Goal: Task Accomplishment & Management: Manage account settings

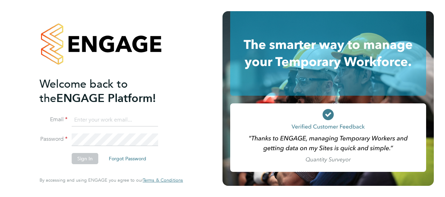
type input "eamon.woods@vistry.co.uk"
click at [95, 158] on button "Sign In" at bounding box center [85, 158] width 27 height 11
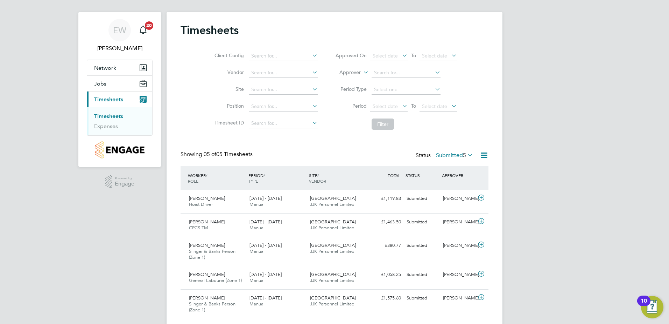
scroll to position [18, 61]
click at [268, 197] on span "22 - 28 Sep 2025" at bounding box center [266, 198] width 32 height 6
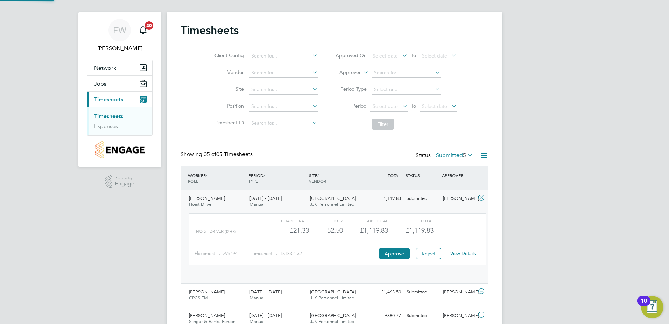
scroll to position [12, 68]
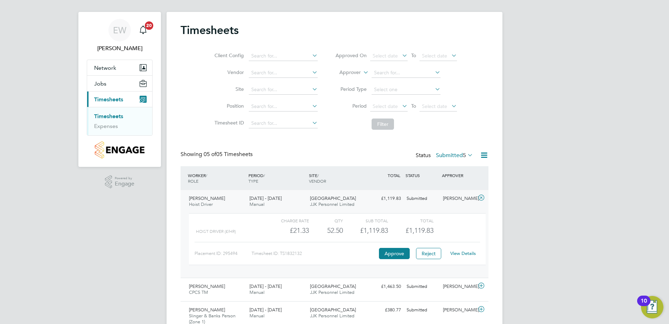
drag, startPoint x: 458, startPoint y: 249, endPoint x: 470, endPoint y: 253, distance: 12.7
click at [445, 197] on div "View Details" at bounding box center [463, 253] width 34 height 11
click at [445, 197] on link "View Details" at bounding box center [464, 253] width 26 height 6
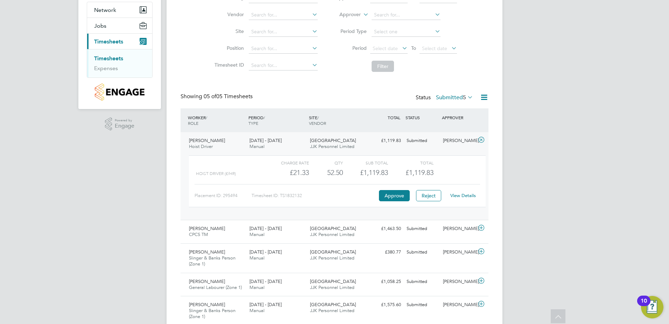
scroll to position [78, 0]
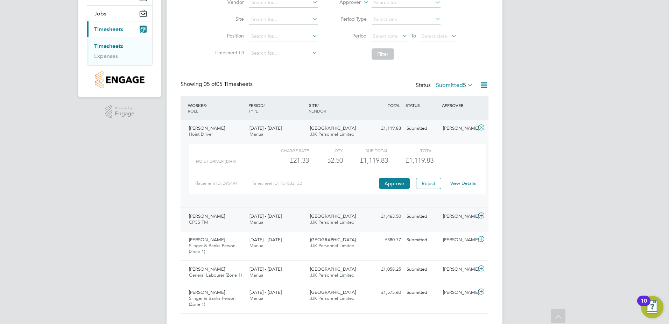
click at [269, 197] on div "22 - 28 Sep 2025 Manual" at bounding box center [277, 219] width 61 height 18
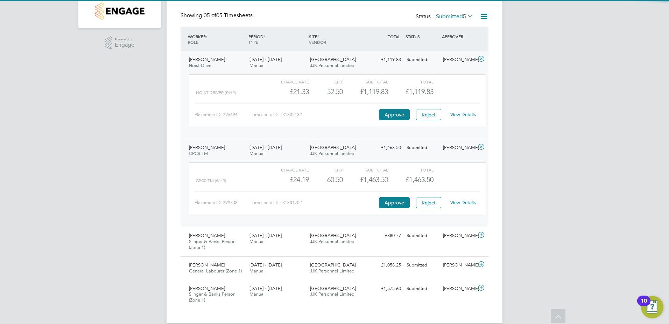
scroll to position [148, 0]
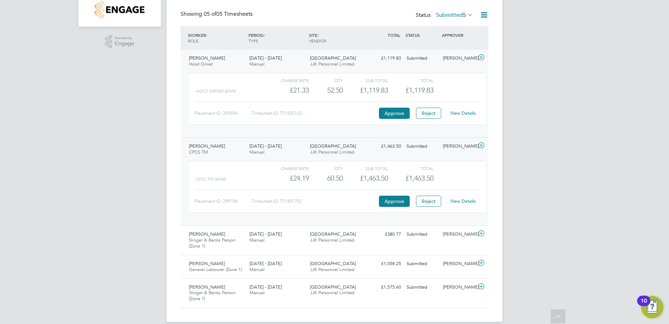
click at [445, 197] on link "View Details" at bounding box center [464, 201] width 26 height 6
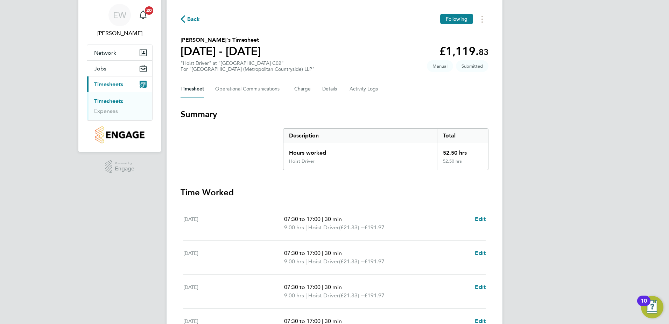
scroll to position [35, 0]
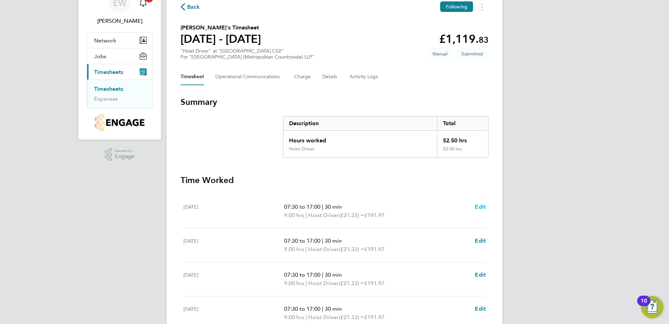
click at [479, 203] on span "Edit" at bounding box center [480, 206] width 11 height 7
select select "30"
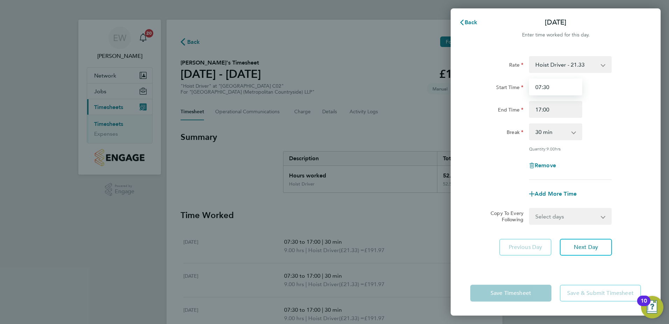
click at [549, 88] on input "07:30" at bounding box center [555, 86] width 53 height 17
type input "08:00"
click at [541, 109] on input "17:00" at bounding box center [555, 109] width 53 height 17
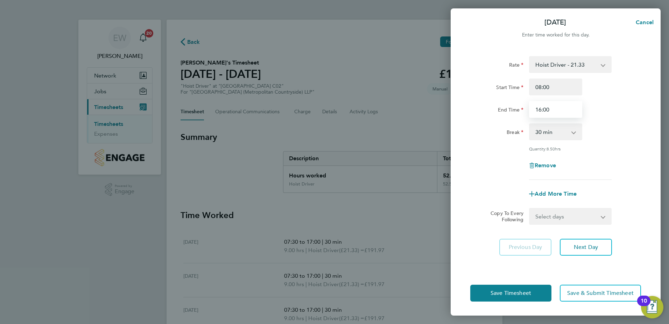
type input "16:00"
click at [620, 146] on div "Quantity: 8.50 hrs" at bounding box center [556, 149] width 176 height 6
click at [527, 294] on span "Save Timesheet" at bounding box center [511, 292] width 41 height 7
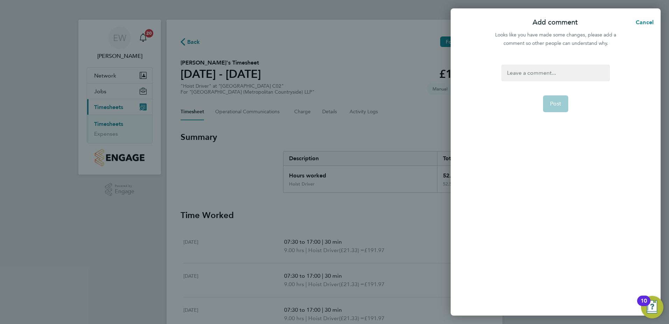
click at [539, 64] on div "Post" at bounding box center [556, 185] width 210 height 259
click at [537, 72] on div at bounding box center [556, 72] width 108 height 17
click at [534, 64] on div "Post" at bounding box center [556, 185] width 210 height 259
click at [538, 73] on div at bounding box center [556, 72] width 108 height 17
click at [523, 73] on div at bounding box center [556, 72] width 108 height 17
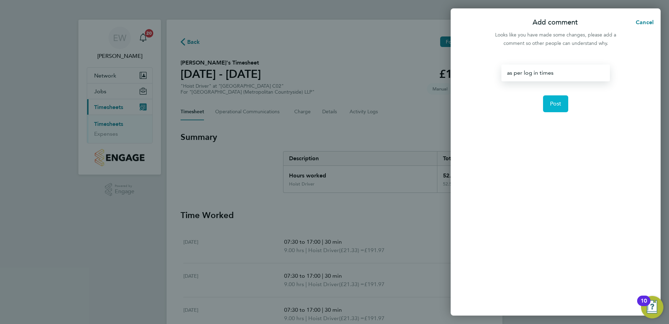
click at [562, 102] on button "Post" at bounding box center [556, 103] width 26 height 17
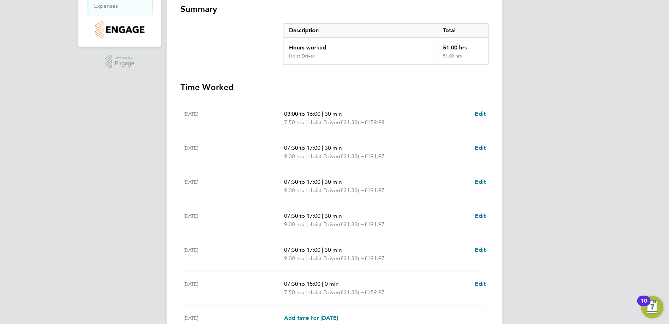
scroll to position [140, 0]
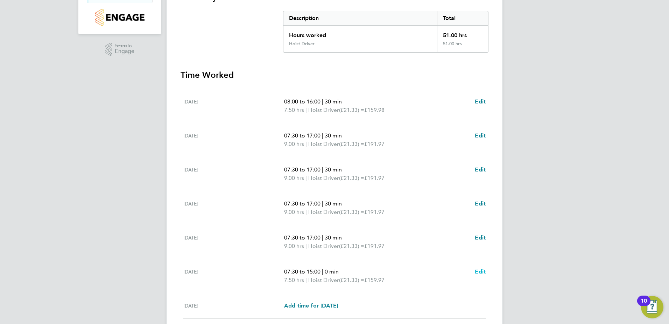
click at [479, 271] on span "Edit" at bounding box center [480, 271] width 11 height 7
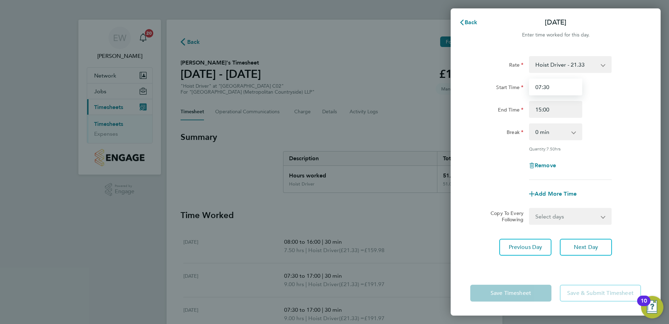
click at [541, 87] on input "07:30" at bounding box center [555, 86] width 53 height 17
type input "08:00"
click at [494, 159] on div "Remove" at bounding box center [556, 165] width 176 height 17
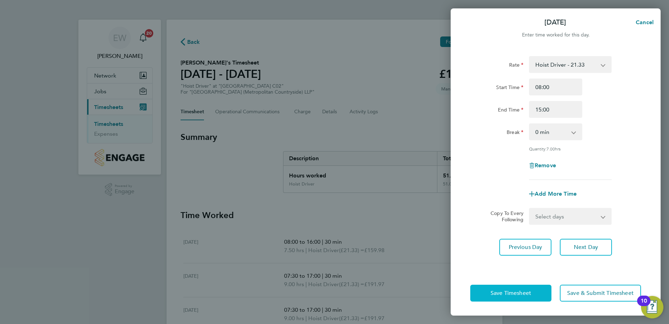
click at [521, 294] on span "Save Timesheet" at bounding box center [511, 292] width 41 height 7
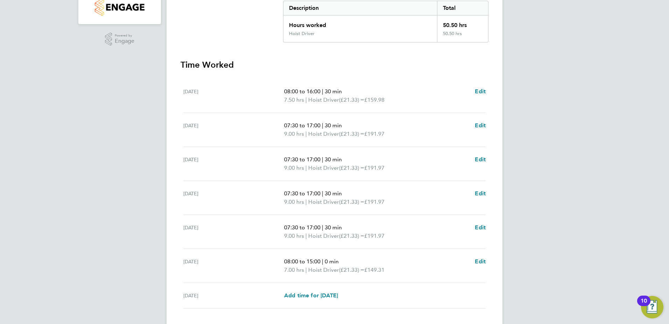
scroll to position [196, 0]
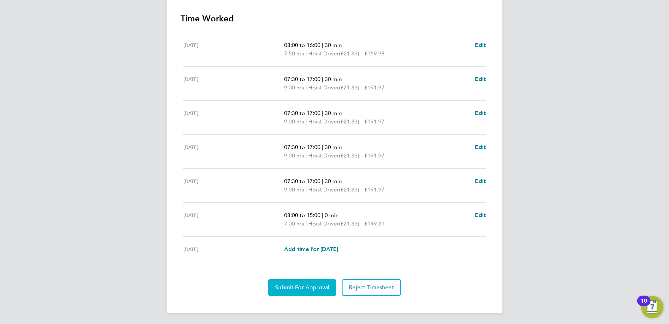
click at [312, 284] on span "Submit For Approval" at bounding box center [302, 287] width 54 height 7
click at [312, 284] on span "Approve Timesheet" at bounding box center [302, 287] width 51 height 7
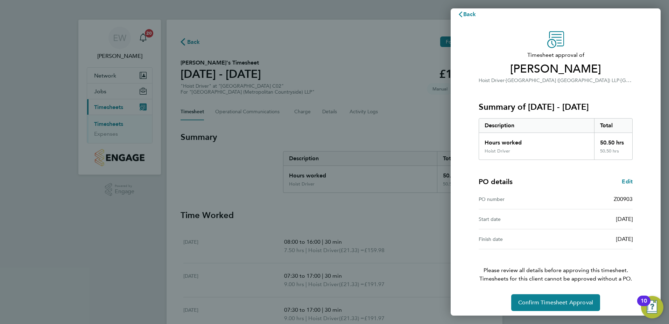
scroll to position [12, 0]
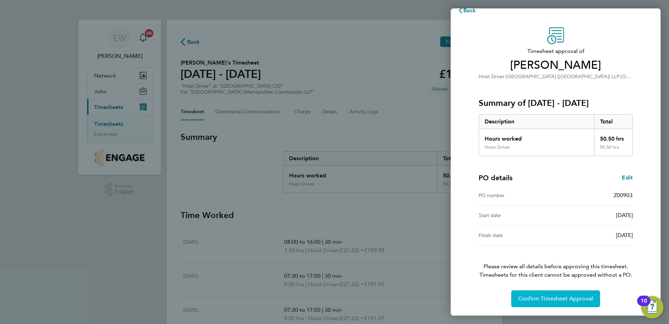
click at [549, 302] on button "Confirm Timesheet Approval" at bounding box center [556, 298] width 89 height 17
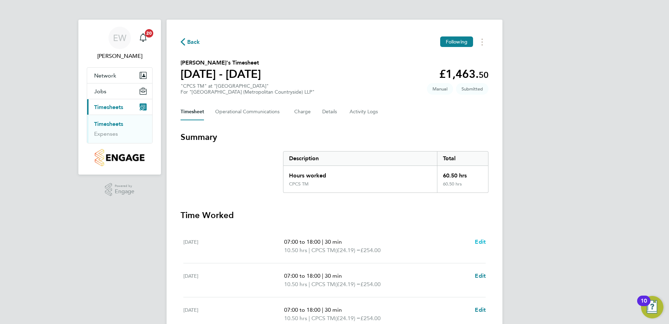
click at [484, 242] on span "Edit" at bounding box center [480, 241] width 11 height 7
select select "30"
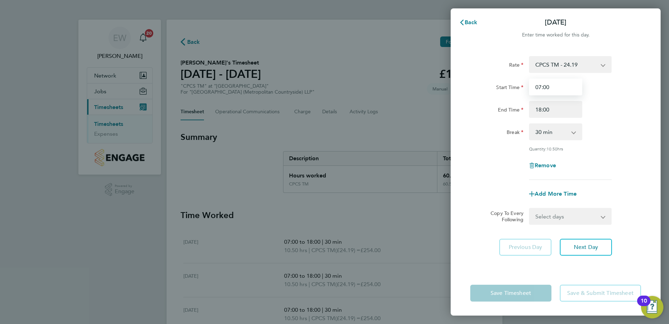
click at [541, 88] on input "07:00" at bounding box center [555, 86] width 53 height 17
type input "07:30"
click at [540, 110] on input "18:00" at bounding box center [555, 109] width 53 height 17
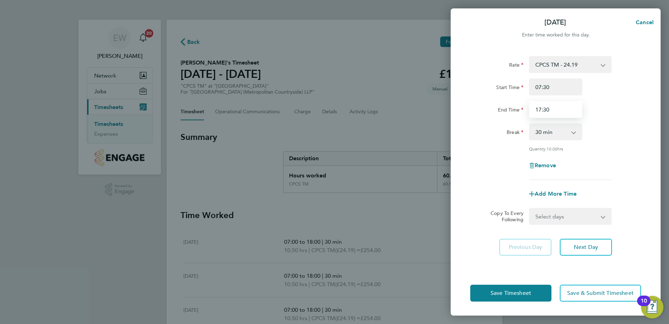
type input "17:30"
click at [638, 158] on div "Remove" at bounding box center [556, 165] width 176 height 17
click at [518, 291] on span "Save Timesheet" at bounding box center [511, 292] width 41 height 7
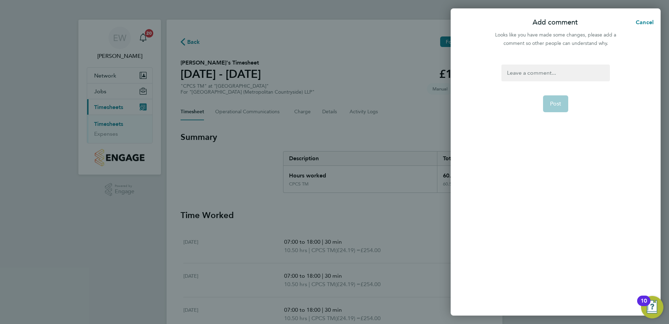
click at [553, 71] on div at bounding box center [556, 72] width 108 height 17
click at [551, 71] on div at bounding box center [556, 72] width 108 height 17
click at [563, 100] on button "Post" at bounding box center [556, 103] width 26 height 17
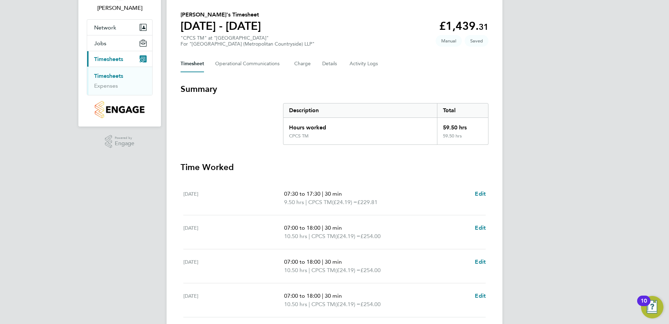
scroll to position [70, 0]
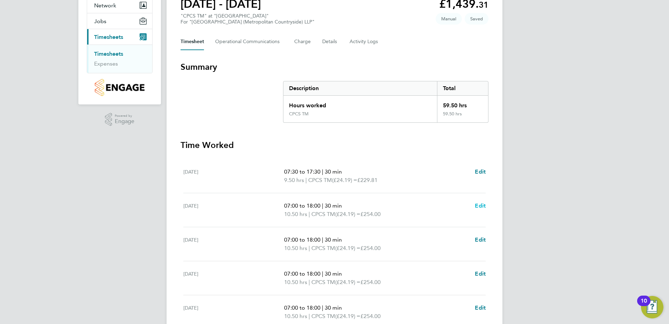
click at [476, 205] on span "Edit" at bounding box center [480, 205] width 11 height 7
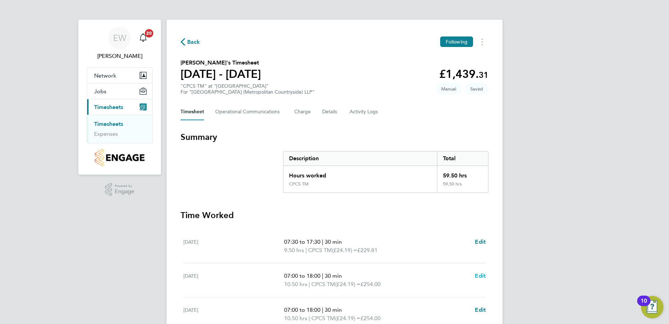
select select "30"
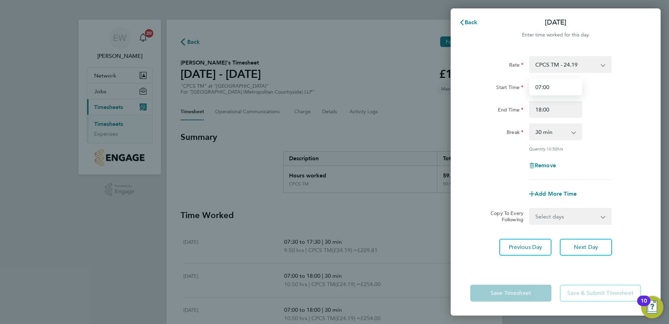
click at [546, 88] on input "07:00" at bounding box center [555, 86] width 53 height 17
type input "07:30"
click at [543, 109] on input "18:00" at bounding box center [555, 109] width 53 height 17
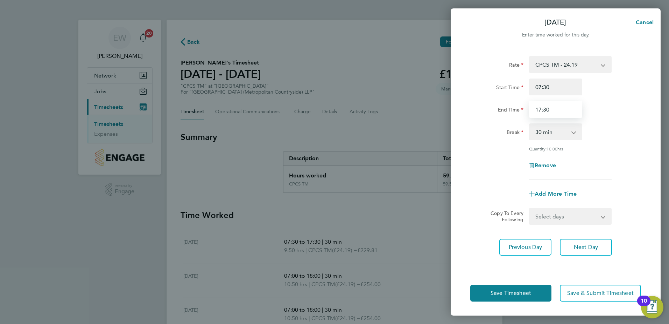
type input "17:30"
click at [620, 171] on div "Remove" at bounding box center [556, 165] width 176 height 17
click at [619, 166] on div "Remove" at bounding box center [556, 165] width 176 height 17
click at [519, 294] on span "Save Timesheet" at bounding box center [511, 292] width 41 height 7
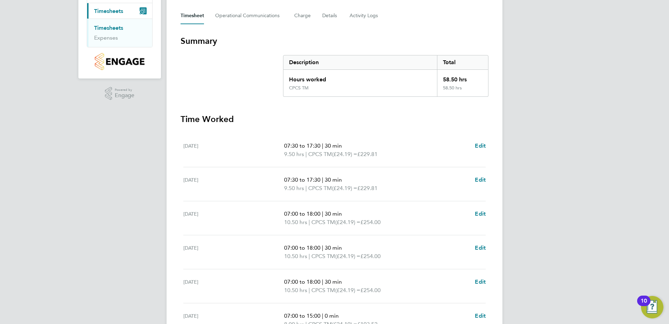
scroll to position [105, 0]
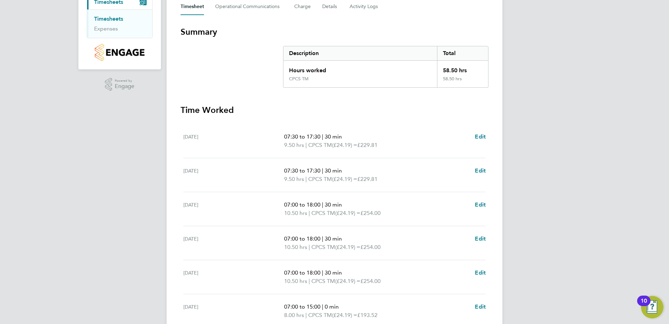
click at [312, 236] on span "07:00 to 18:00" at bounding box center [302, 238] width 36 height 7
click at [483, 236] on span "Edit" at bounding box center [480, 238] width 11 height 7
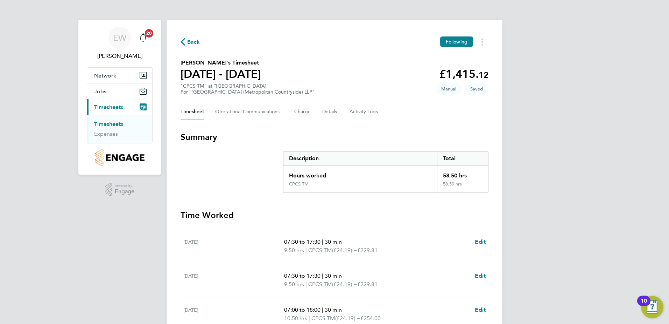
select select "30"
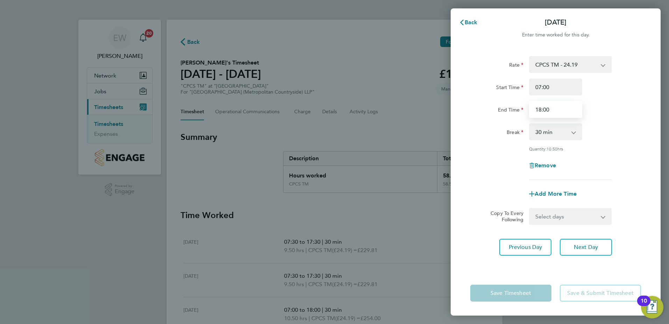
click at [542, 108] on input "18:00" at bounding box center [555, 109] width 53 height 17
type input "17:30"
click at [475, 152] on div "Rate CPCS TM - 24.19 Start Time 07:00 End Time 17:30 Break 0 min 15 min 30 min …" at bounding box center [556, 118] width 171 height 124
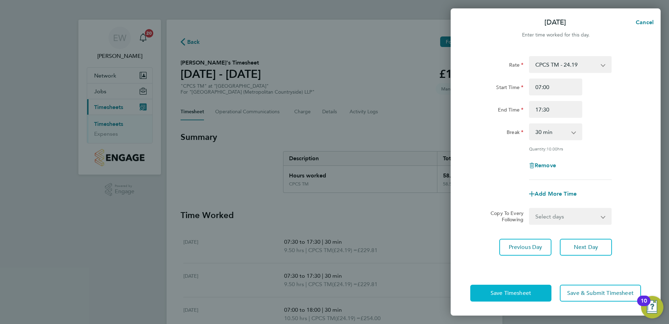
click at [516, 292] on span "Save Timesheet" at bounding box center [511, 292] width 41 height 7
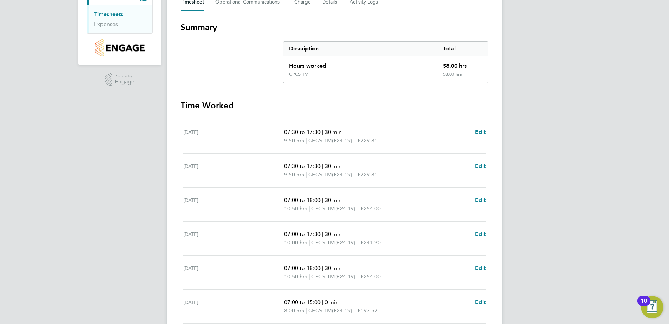
scroll to position [140, 0]
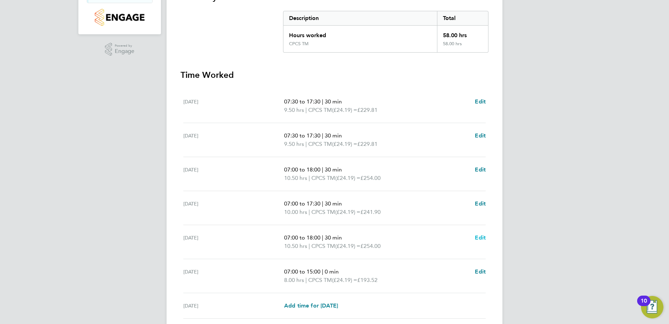
click at [484, 236] on span "Edit" at bounding box center [480, 237] width 11 height 7
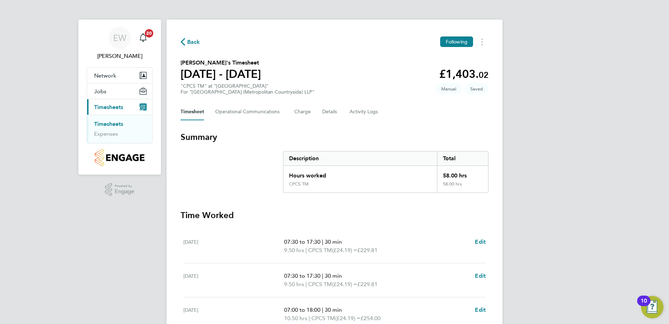
select select "30"
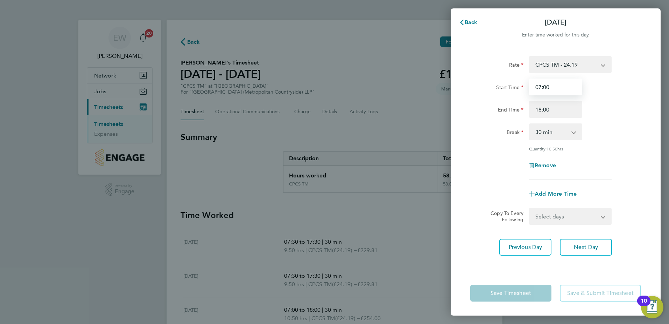
click at [546, 88] on input "07:00" at bounding box center [555, 86] width 53 height 17
type input "07:30"
click at [490, 159] on div "Remove" at bounding box center [556, 165] width 176 height 17
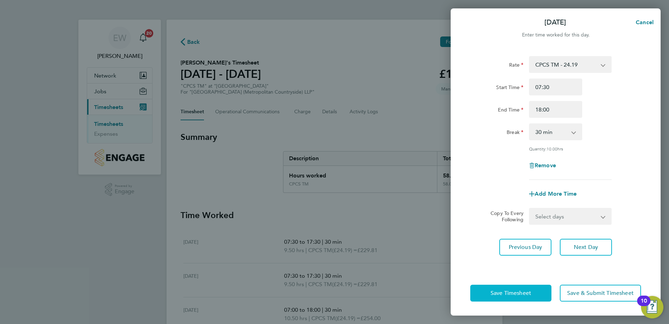
click at [515, 288] on button "Save Timesheet" at bounding box center [511, 292] width 81 height 17
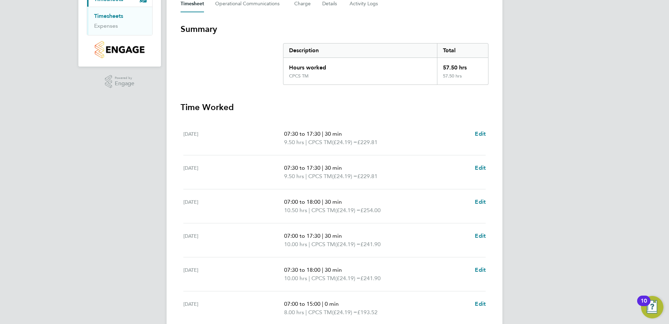
scroll to position [140, 0]
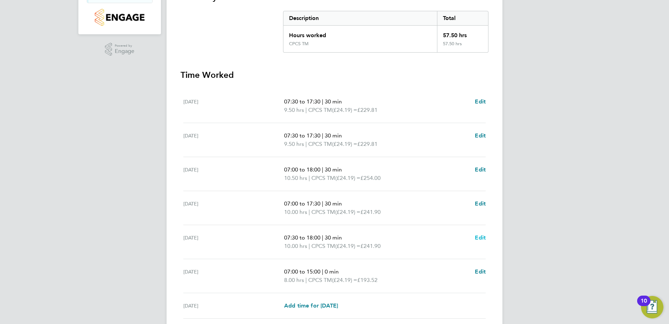
click at [486, 234] on ul "Mon 22 Sep 07:30 to 17:30 | 30 min 9.50 hrs | CPCS TM (£24.19) = £229.81 Edit T…" at bounding box center [335, 203] width 308 height 229
click at [481, 235] on span "Edit" at bounding box center [480, 237] width 11 height 7
select select "30"
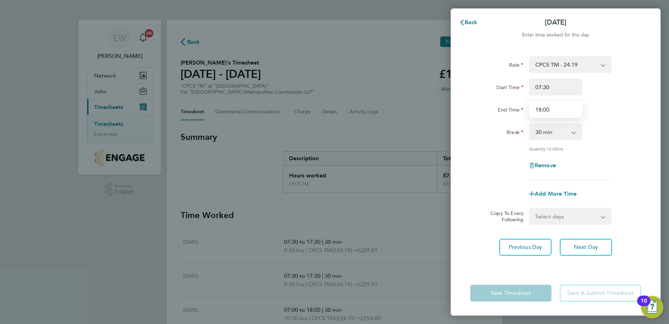
click at [542, 109] on input "18:00" at bounding box center [555, 109] width 53 height 17
type input "17:30"
click at [491, 174] on div "Rate CPCS TM - 24.19 Start Time 07:30 End Time 17:30 Break 0 min 15 min 30 min …" at bounding box center [556, 118] width 171 height 124
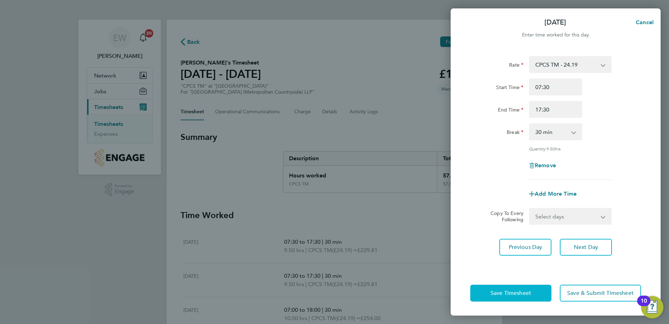
click at [501, 293] on span "Save Timesheet" at bounding box center [511, 292] width 41 height 7
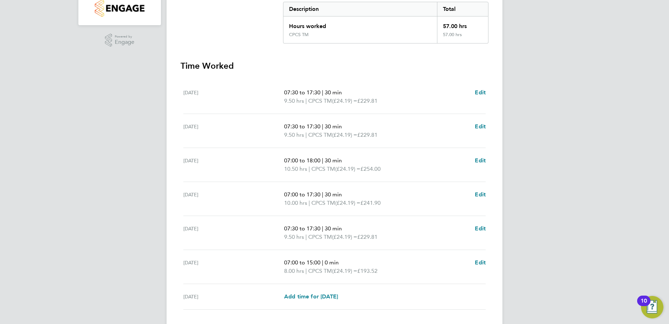
scroll to position [175, 0]
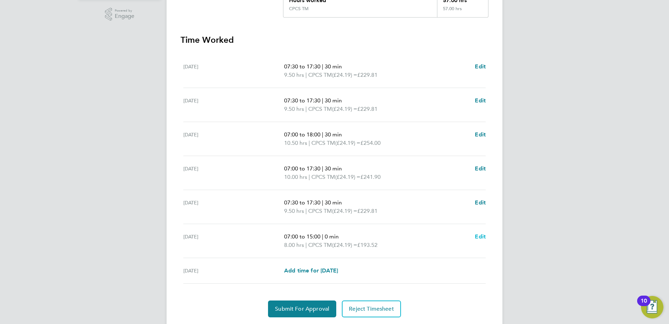
click at [479, 235] on span "Edit" at bounding box center [480, 236] width 11 height 7
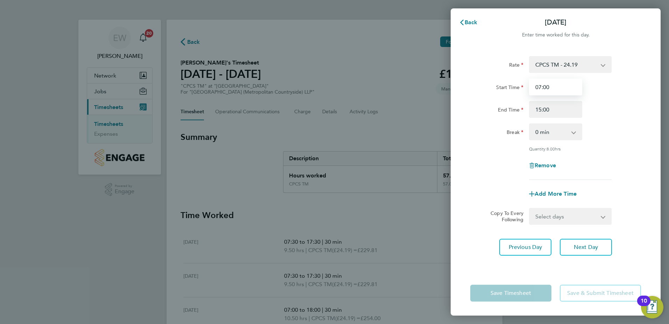
click at [541, 86] on input "07:00" at bounding box center [555, 86] width 53 height 17
type input "08:00"
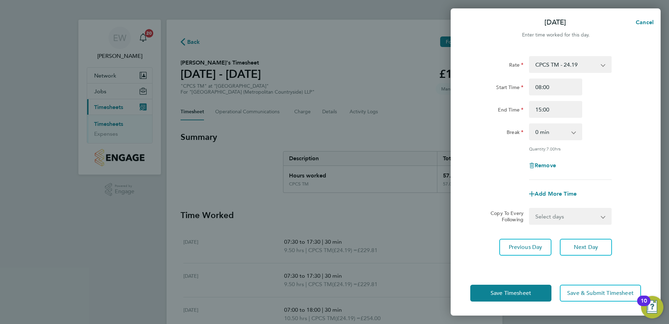
click at [515, 163] on div "Remove" at bounding box center [556, 165] width 176 height 17
click at [506, 293] on span "Save Timesheet" at bounding box center [511, 292] width 41 height 7
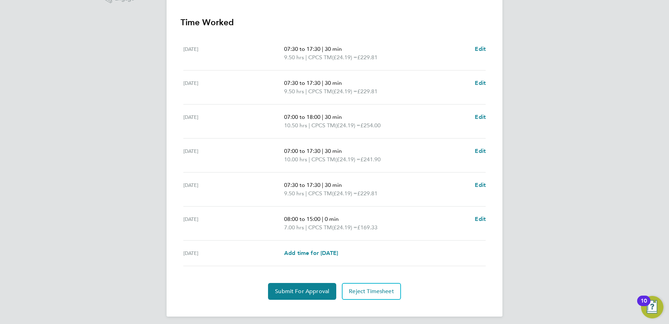
scroll to position [196, 0]
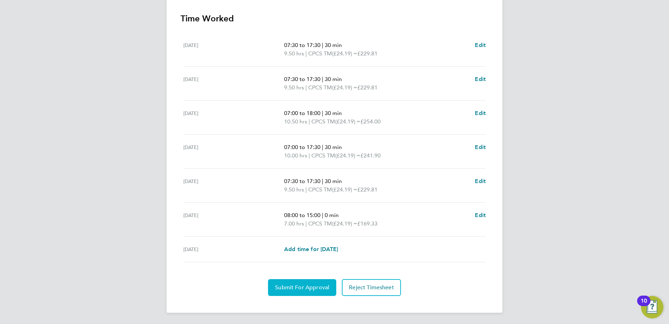
click at [327, 282] on button "Submit For Approval" at bounding box center [302, 287] width 68 height 17
click at [300, 287] on span "Approve Timesheet" at bounding box center [302, 287] width 51 height 7
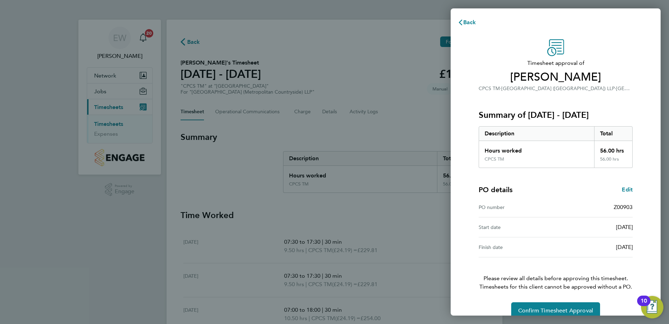
click at [460, 241] on div "Timesheet approval of Francis Eikpe CPCS TM · Clapham Park (Metropolitan Countr…" at bounding box center [556, 179] width 210 height 296
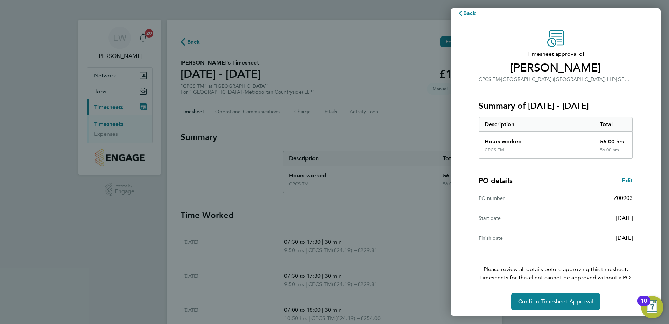
scroll to position [12, 0]
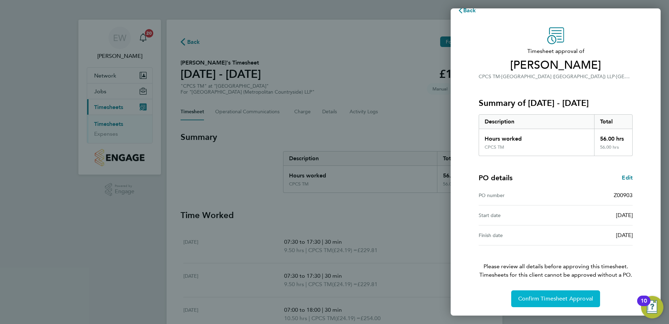
click at [535, 294] on button "Confirm Timesheet Approval" at bounding box center [556, 298] width 89 height 17
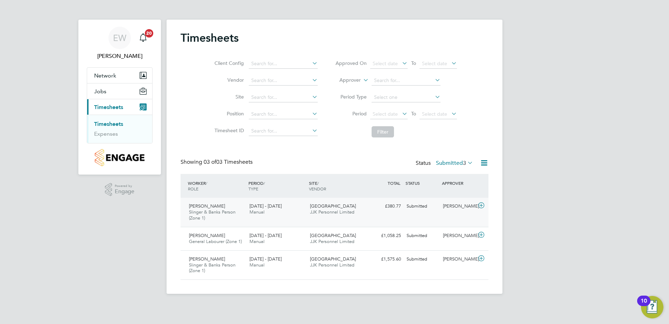
click at [324, 205] on span "[GEOGRAPHIC_DATA]" at bounding box center [333, 206] width 46 height 6
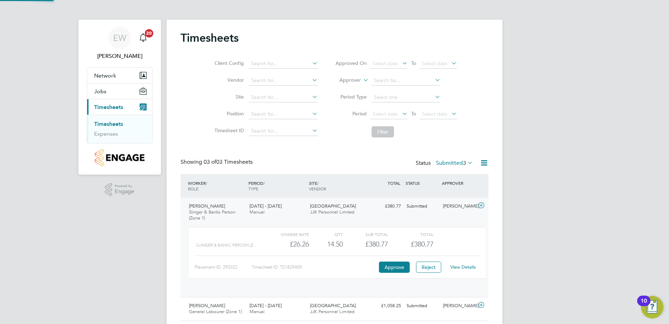
scroll to position [12, 68]
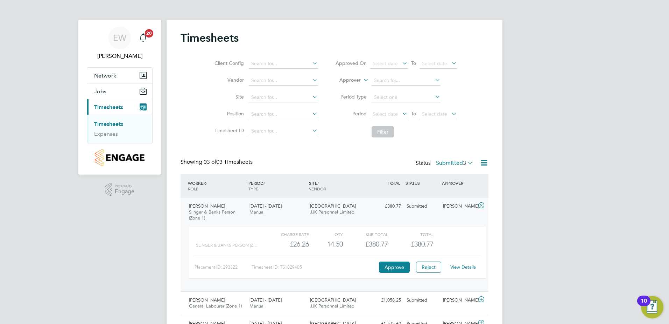
click at [459, 265] on link "View Details" at bounding box center [464, 267] width 26 height 6
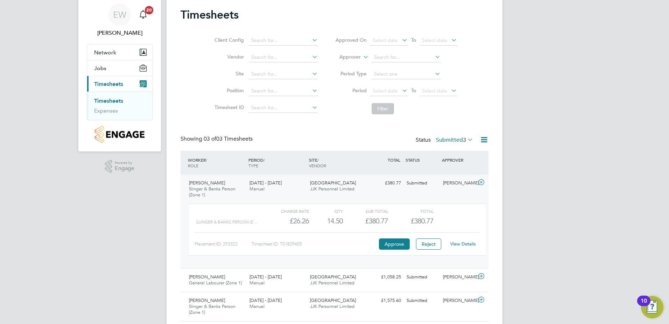
scroll to position [46, 0]
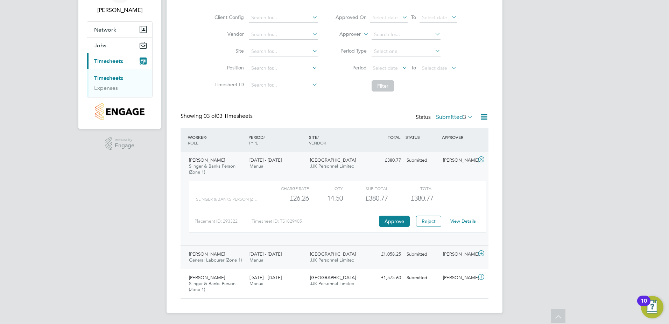
click at [225, 254] on div "[PERSON_NAME] General Labourer (Zone 1) [DATE] - [DATE]" at bounding box center [216, 257] width 61 height 18
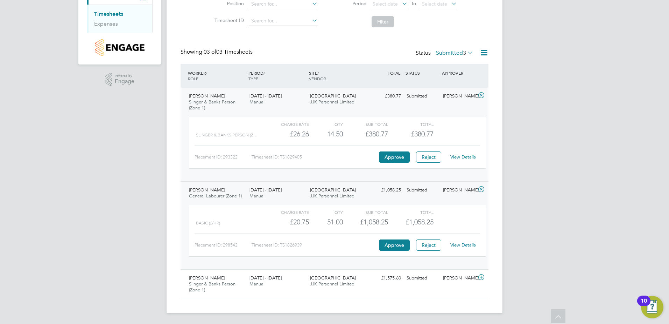
scroll to position [110, 0]
click at [462, 243] on link "View Details" at bounding box center [464, 244] width 26 height 6
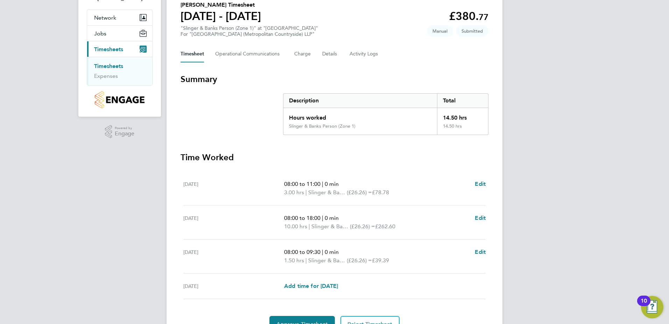
scroll to position [70, 0]
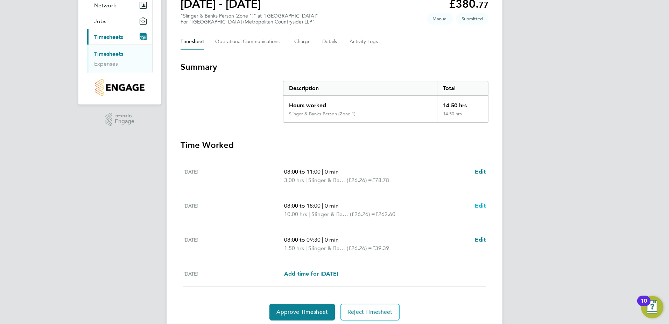
click at [483, 204] on span "Edit" at bounding box center [480, 205] width 11 height 7
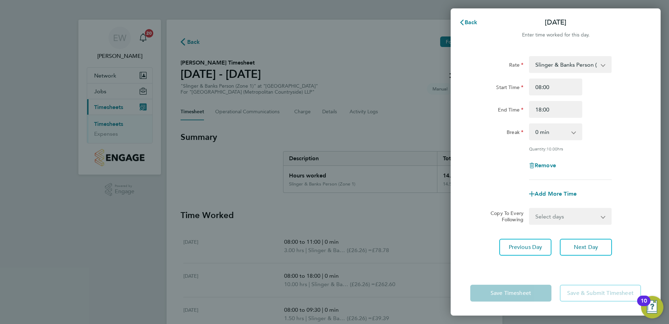
click at [561, 128] on select "0 min 15 min 30 min 45 min 60 min 75 min 90 min" at bounding box center [551, 131] width 43 height 15
select select "30"
click at [530, 124] on select "0 min 15 min 30 min 45 min 60 min 75 min 90 min" at bounding box center [551, 131] width 43 height 15
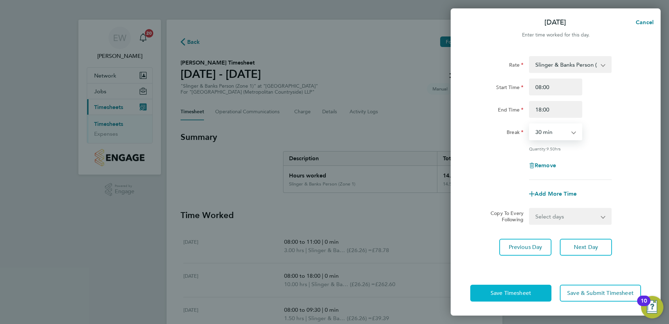
click at [514, 293] on span "Save Timesheet" at bounding box center [511, 292] width 41 height 7
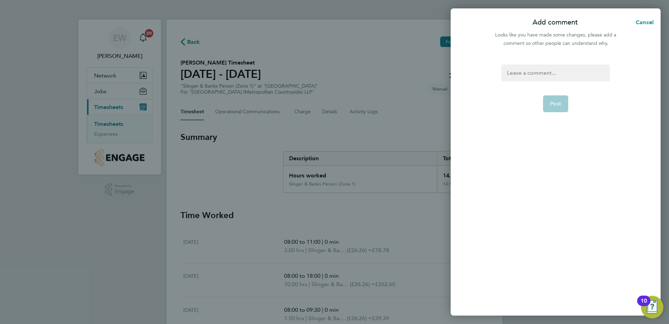
click at [512, 79] on div at bounding box center [556, 72] width 108 height 17
click at [561, 104] on span "Post" at bounding box center [556, 103] width 12 height 7
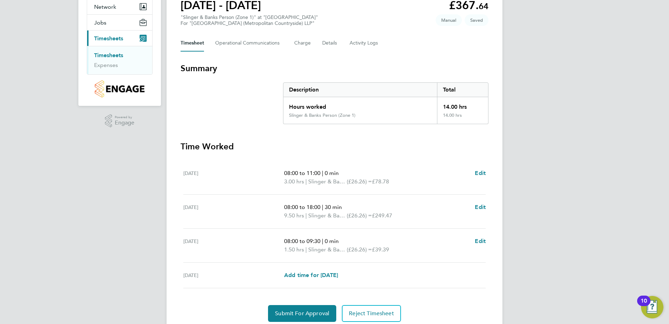
scroll to position [70, 0]
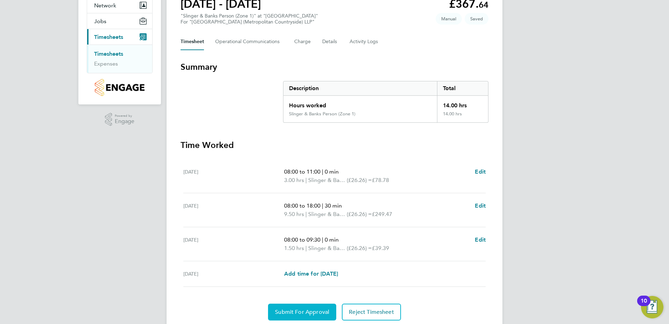
click at [309, 310] on span "Submit For Approval" at bounding box center [302, 311] width 54 height 7
click at [308, 304] on button "Approve Timesheet" at bounding box center [302, 311] width 65 height 17
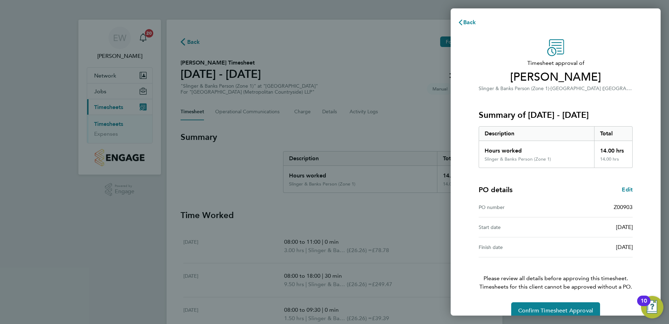
click at [466, 260] on div "Timesheet approval of [PERSON_NAME]-[PERSON_NAME] & Banks Person (Zone 1) · [GE…" at bounding box center [556, 179] width 210 height 296
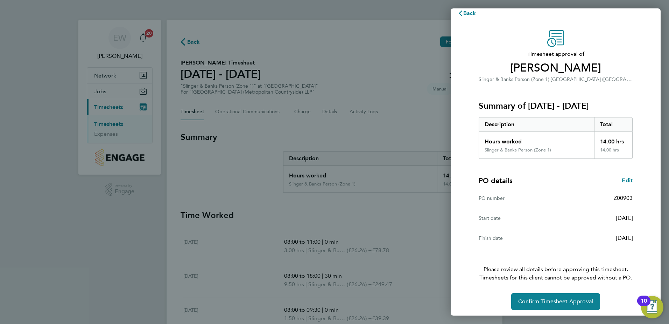
scroll to position [12, 0]
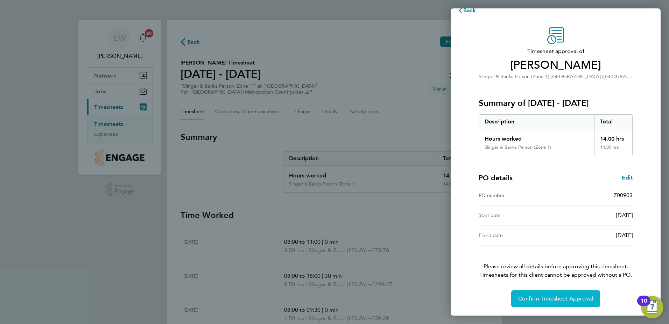
click at [550, 291] on button "Confirm Timesheet Approval" at bounding box center [556, 298] width 89 height 17
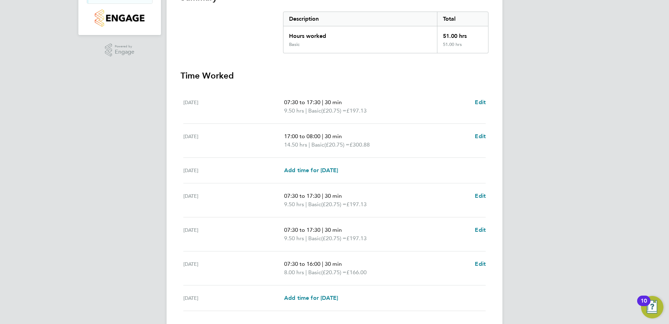
scroll to position [140, 0]
click at [478, 102] on span "Edit" at bounding box center [480, 101] width 11 height 7
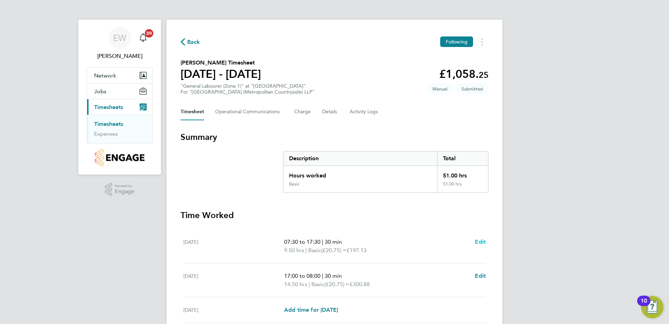
select select "30"
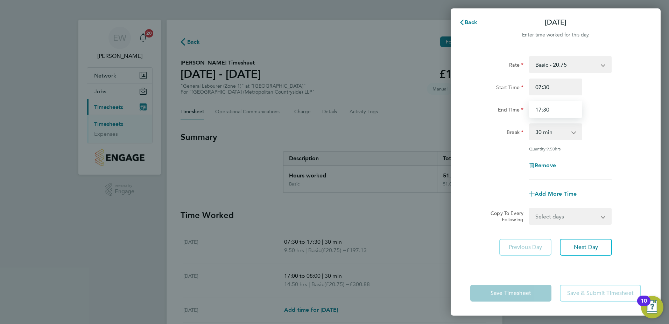
click at [545, 111] on input "17:30" at bounding box center [555, 109] width 53 height 17
type input "17:00"
click at [495, 126] on div "Break" at bounding box center [497, 130] width 53 height 14
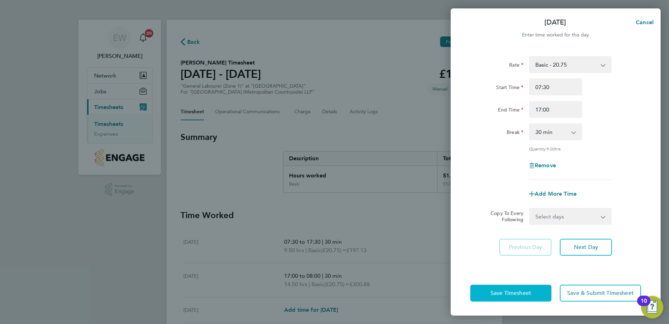
click at [511, 293] on span "Save Timesheet" at bounding box center [511, 292] width 41 height 7
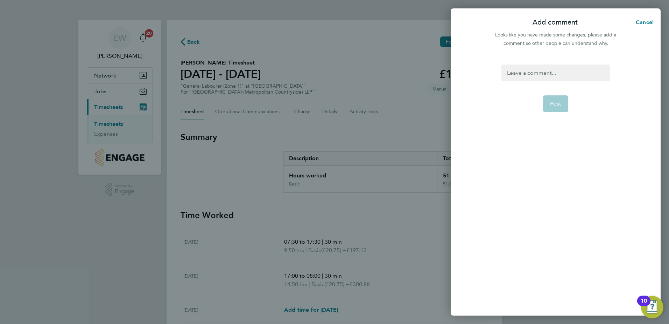
click at [532, 75] on div at bounding box center [556, 72] width 108 height 17
click at [531, 77] on div at bounding box center [556, 72] width 108 height 17
click at [551, 104] on span "Post" at bounding box center [556, 103] width 12 height 7
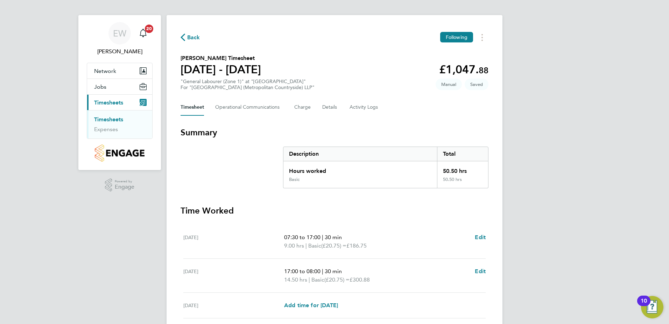
scroll to position [35, 0]
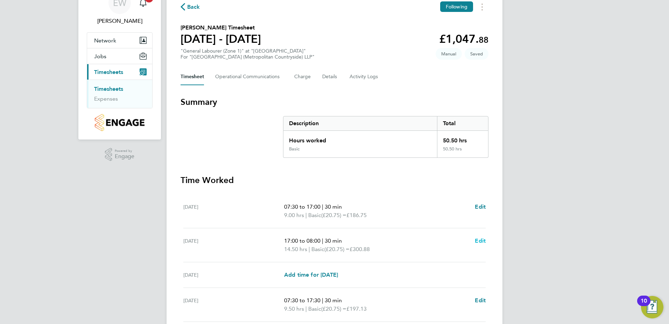
click at [478, 239] on span "Edit" at bounding box center [480, 240] width 11 height 7
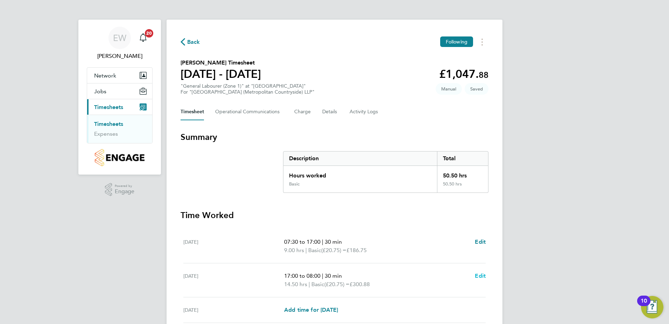
select select "30"
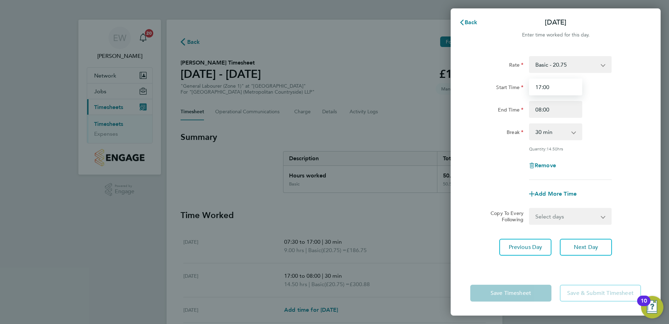
click at [541, 86] on input "17:00" at bounding box center [555, 86] width 53 height 17
type input "08:00"
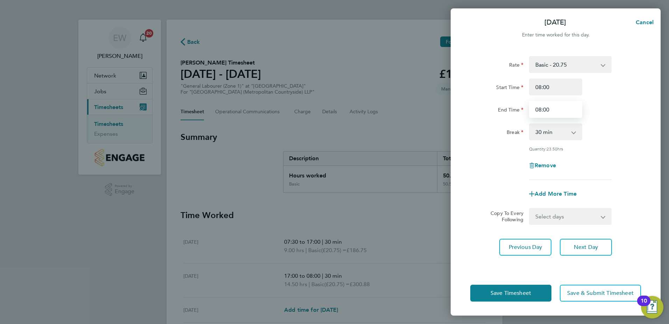
click at [558, 110] on input "08:00" at bounding box center [555, 109] width 53 height 17
click at [547, 165] on span "Remove" at bounding box center [545, 165] width 21 height 7
select select "null"
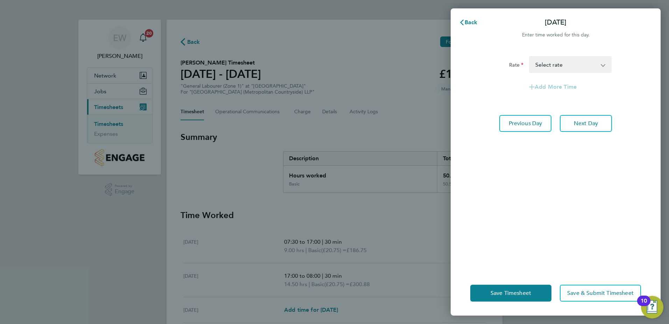
click at [597, 62] on select "Basic - 20.75 Select rate" at bounding box center [566, 64] width 73 height 15
click at [597, 63] on select "Basic - 20.75 Select rate" at bounding box center [566, 64] width 73 height 15
click at [517, 294] on span "Save Timesheet" at bounding box center [511, 292] width 41 height 7
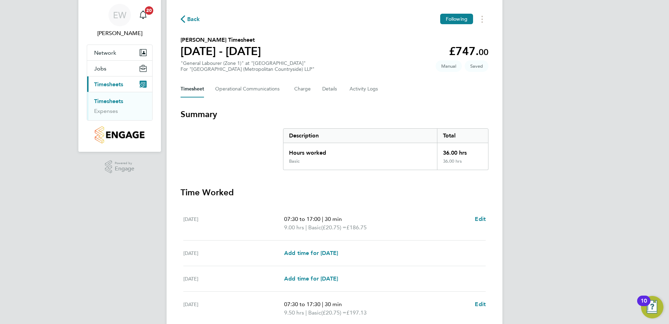
scroll to position [35, 0]
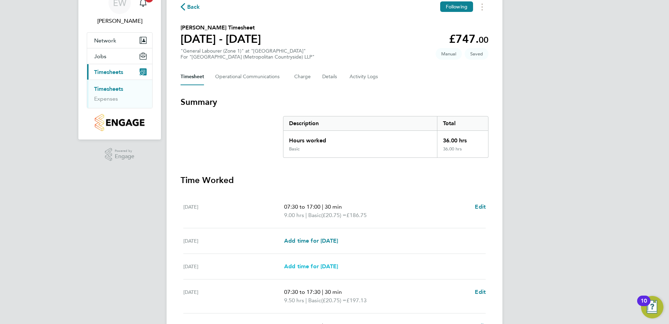
click at [313, 264] on span "Add time for Wed 24 Sep" at bounding box center [311, 266] width 54 height 7
select select "30"
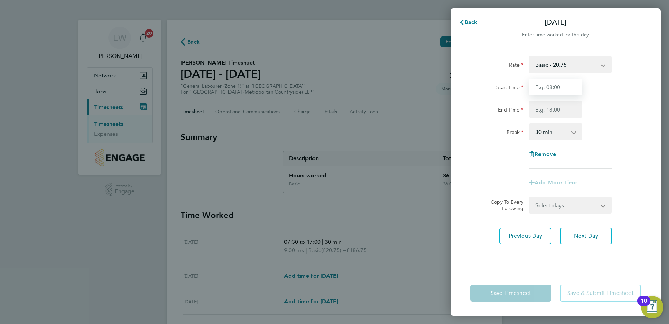
drag, startPoint x: 553, startPoint y: 86, endPoint x: 554, endPoint y: 89, distance: 3.7
click at [553, 86] on input "Start Time" at bounding box center [555, 86] width 53 height 17
click at [464, 22] on icon "button" at bounding box center [462, 23] width 6 height 6
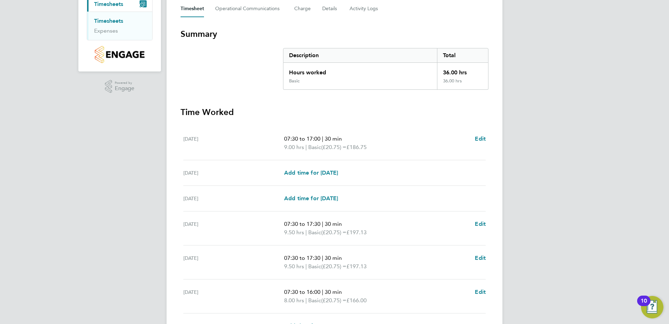
scroll to position [105, 0]
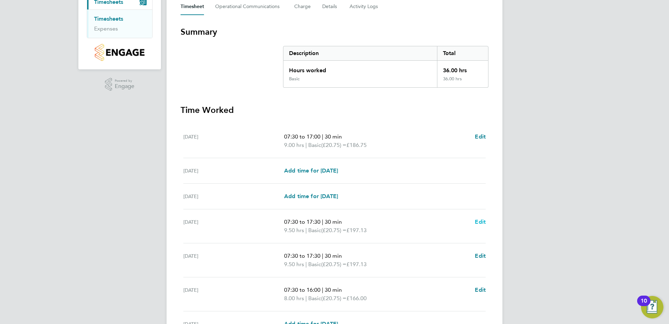
click at [479, 220] on span "Edit" at bounding box center [480, 221] width 11 height 7
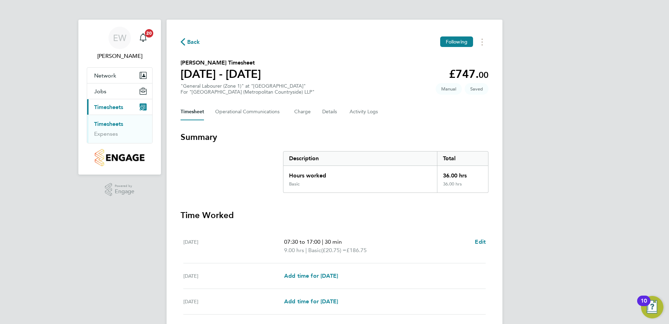
select select "30"
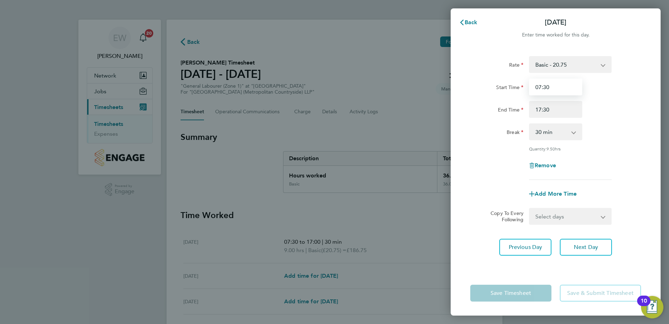
click at [541, 86] on input "07:30" at bounding box center [555, 86] width 53 height 17
type input "08:00"
click at [491, 118] on div "Rate Basic - 20.75 Start Time 08:00 End Time 17:30 Break 0 min 15 min 30 min 45…" at bounding box center [556, 118] width 171 height 124
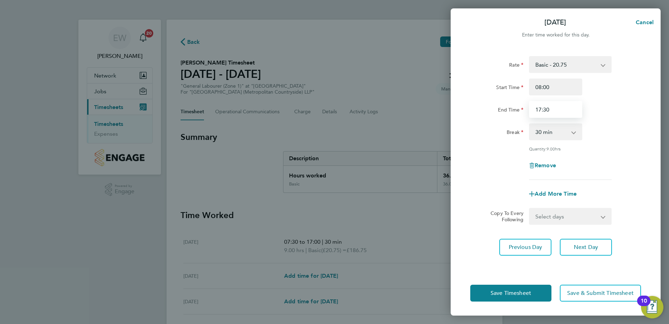
click at [548, 108] on input "17:30" at bounding box center [555, 109] width 53 height 17
type input "17:00"
click at [493, 157] on div "Remove" at bounding box center [556, 165] width 176 height 17
click at [514, 290] on span "Save Timesheet" at bounding box center [511, 292] width 41 height 7
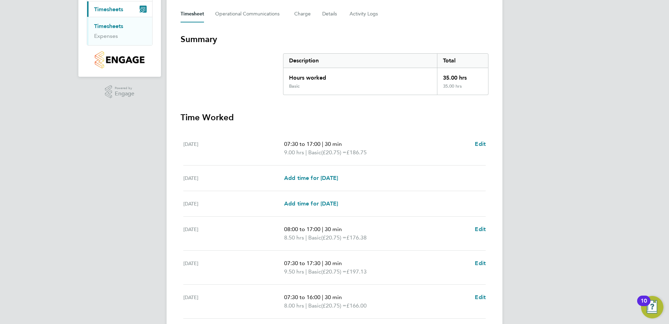
scroll to position [140, 0]
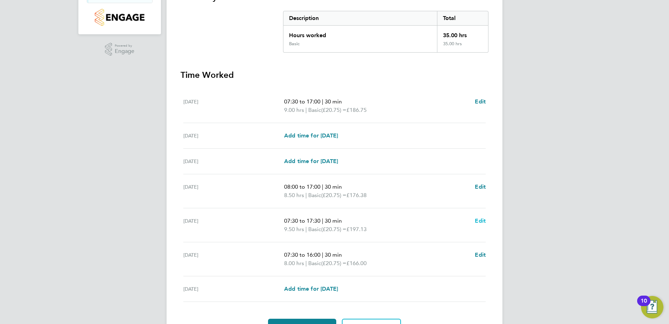
click at [478, 222] on span "Edit" at bounding box center [480, 220] width 11 height 7
select select "30"
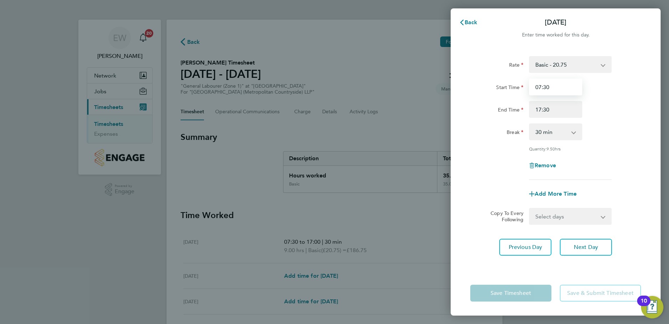
click at [540, 88] on input "07:30" at bounding box center [555, 86] width 53 height 17
click at [546, 87] on input "08:30" at bounding box center [555, 86] width 53 height 17
type input "08:00"
click at [554, 110] on input "17:30" at bounding box center [555, 109] width 53 height 17
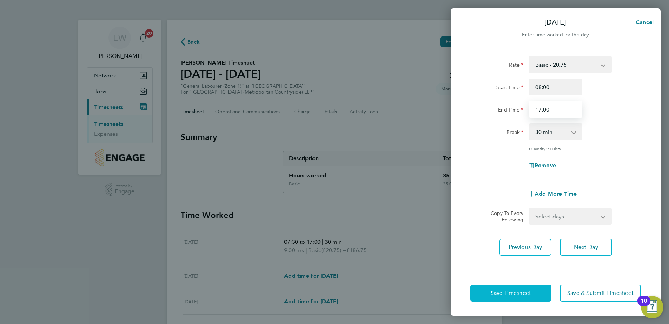
type input "17:00"
click at [517, 289] on button "Save Timesheet" at bounding box center [511, 292] width 81 height 17
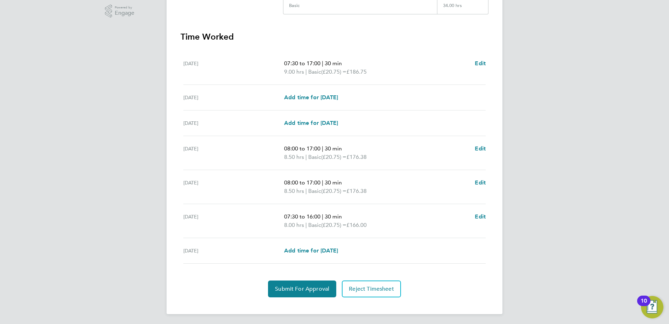
scroll to position [180, 0]
click at [484, 211] on link "Edit" at bounding box center [480, 215] width 11 height 8
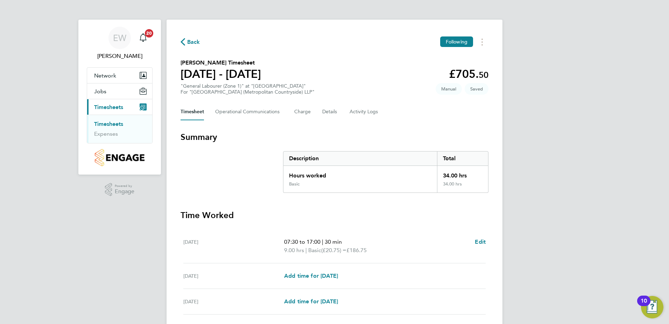
select select "30"
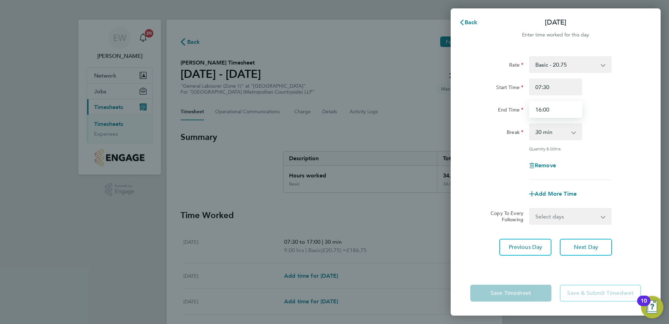
click at [540, 112] on input "16:00" at bounding box center [555, 109] width 53 height 17
type input "11:00"
click at [637, 118] on div "Rate Basic - 20.75 Start Time 07:30 End Time 11:00 Break 0 min 15 min 30 min 45…" at bounding box center [556, 118] width 171 height 124
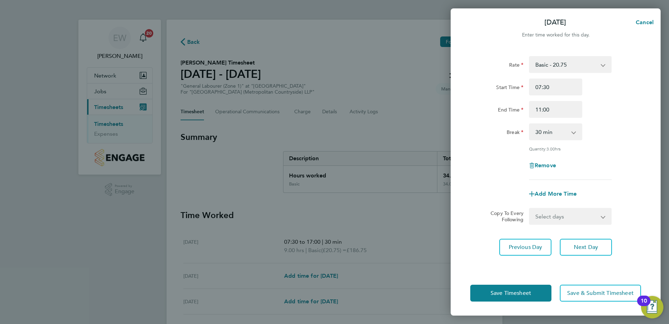
click at [575, 133] on app-icon-cross-button at bounding box center [577, 131] width 8 height 15
click at [576, 128] on app-icon-cross-button at bounding box center [577, 131] width 8 height 15
click at [573, 131] on div "0 min 15 min 30 min 45 min 60 min 75 min 90 min" at bounding box center [555, 131] width 53 height 17
select select "0"
click at [530, 124] on select "0 min 15 min 30 min 45 min 60 min 75 min 90 min" at bounding box center [551, 131] width 43 height 15
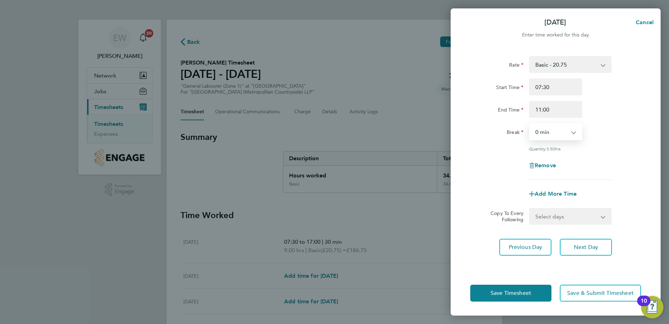
click at [607, 144] on div "Rate Basic - 20.75 Start Time 07:30 End Time 11:00 Break 0 min 15 min 30 min 45…" at bounding box center [556, 118] width 171 height 124
click at [512, 290] on span "Save Timesheet" at bounding box center [511, 292] width 41 height 7
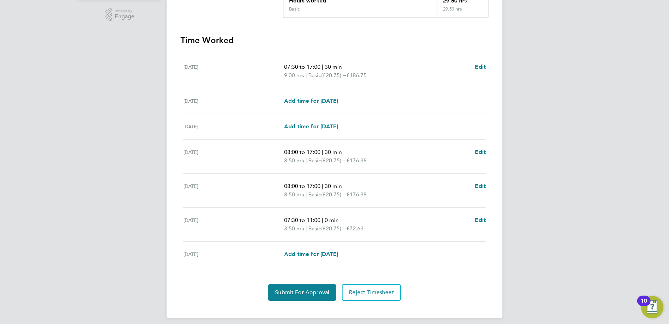
scroll to position [175, 0]
click at [480, 218] on span "Edit" at bounding box center [480, 219] width 11 height 7
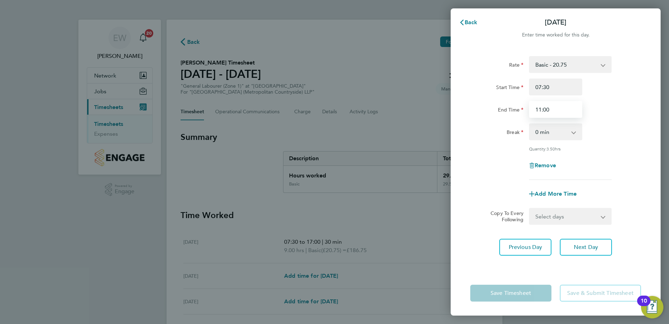
click at [541, 110] on input "11:00" at bounding box center [555, 109] width 53 height 17
type input "12:30"
click at [487, 130] on div "Break" at bounding box center [497, 130] width 53 height 14
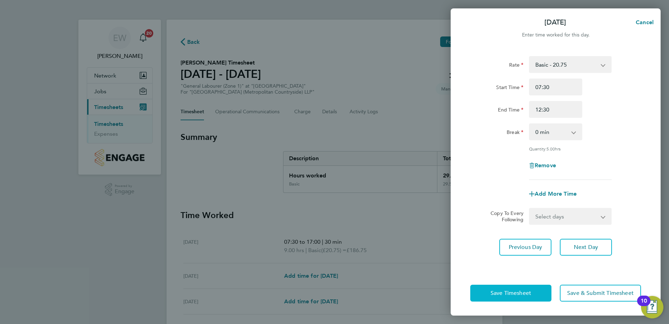
click at [528, 296] on button "Save Timesheet" at bounding box center [511, 292] width 81 height 17
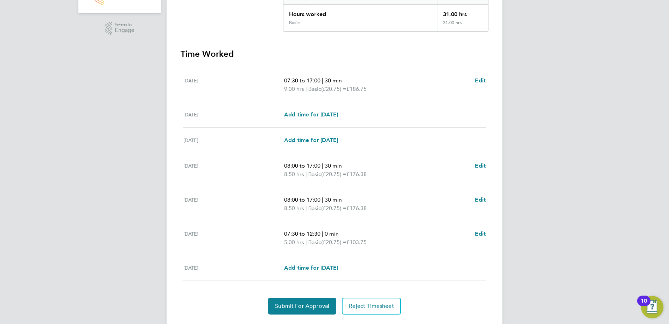
scroll to position [180, 0]
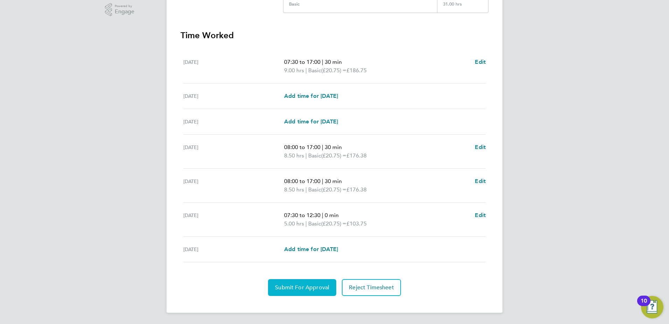
click at [302, 284] on span "Submit For Approval" at bounding box center [302, 287] width 54 height 7
click at [295, 288] on span "Approve Timesheet" at bounding box center [302, 287] width 51 height 7
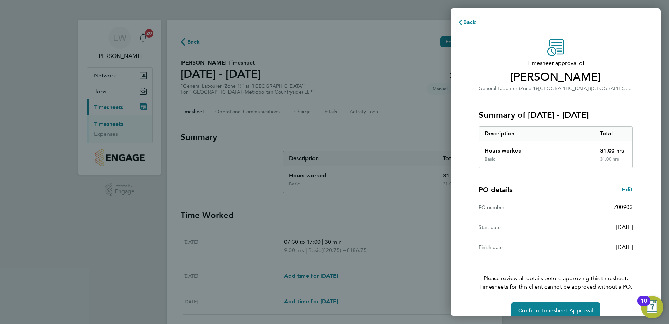
click at [468, 217] on div "Timesheet approval of Denzel Yeboah General Labourer (Zone 1) · Clapham Park (M…" at bounding box center [556, 179] width 210 height 296
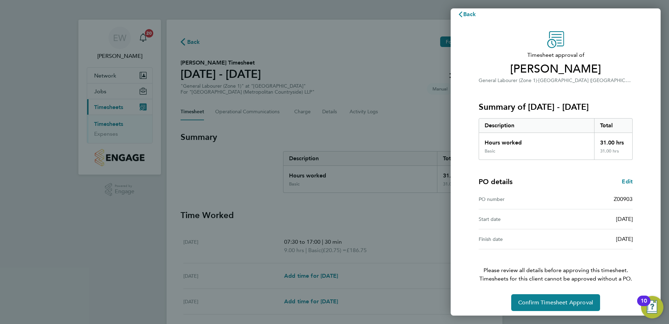
scroll to position [12, 0]
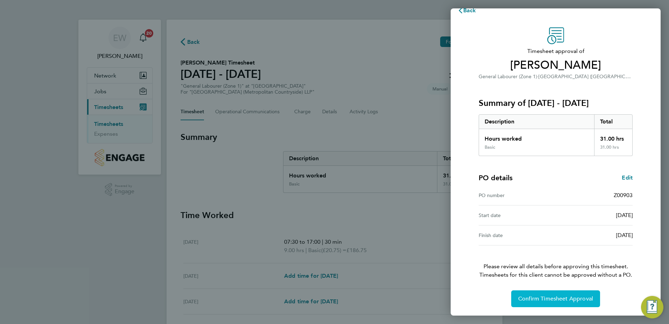
click at [557, 297] on span "Confirm Timesheet Approval" at bounding box center [556, 298] width 75 height 7
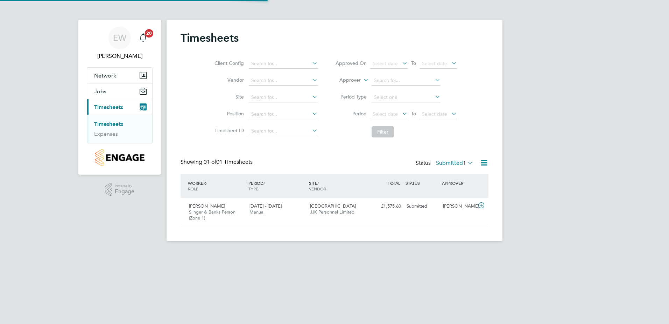
scroll to position [18, 61]
click at [229, 204] on div "William Shannon Slinger & Banks Person (Zone 1) 22 - 28 Sep 2025" at bounding box center [216, 211] width 61 height 23
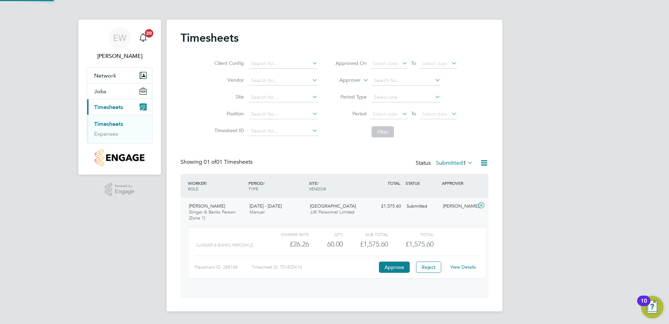
scroll to position [12, 68]
click at [470, 266] on link "View Details" at bounding box center [464, 267] width 26 height 6
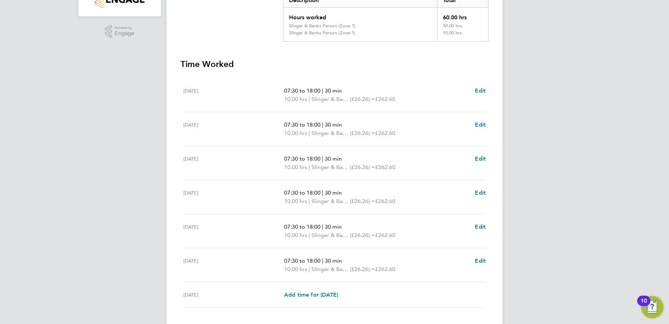
scroll to position [175, 0]
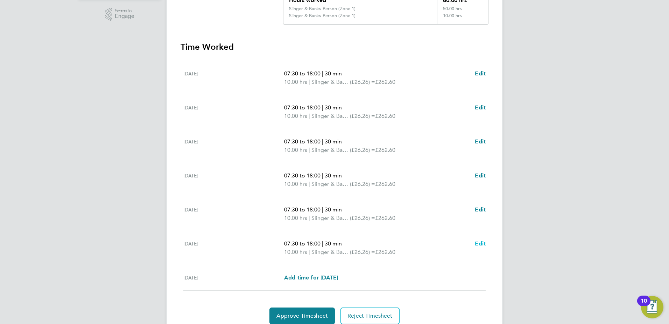
click at [480, 242] on span "Edit" at bounding box center [480, 243] width 11 height 7
select select "30"
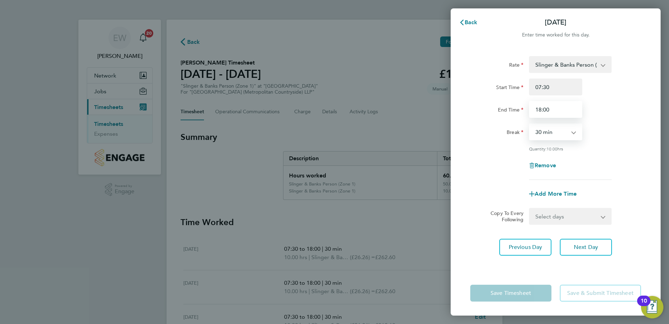
drag, startPoint x: 494, startPoint y: 127, endPoint x: 541, endPoint y: 110, distance: 49.5
click at [541, 110] on input "18:00" at bounding box center [555, 109] width 53 height 17
click at [542, 110] on input "18:00" at bounding box center [555, 109] width 53 height 17
type input "15:00"
click at [504, 162] on div "Remove" at bounding box center [556, 165] width 176 height 17
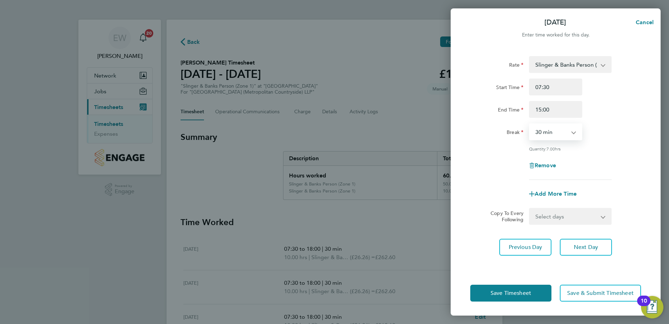
drag, startPoint x: 571, startPoint y: 134, endPoint x: 574, endPoint y: 139, distance: 5.6
click at [571, 134] on select "0 min 15 min 30 min 45 min 60 min 75 min 90 min" at bounding box center [551, 131] width 43 height 15
select select "0"
click at [530, 124] on select "0 min 15 min 30 min 45 min 60 min 75 min 90 min" at bounding box center [551, 131] width 43 height 15
click at [474, 179] on app-timesheet-line-form-group "Rate Slinger & Banks Person (Zone 1) - 26.26 Start Time 07:30 End Time 15:00 Br…" at bounding box center [556, 129] width 171 height 146
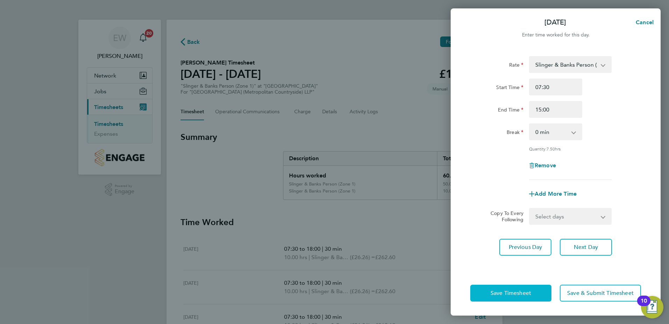
click at [513, 286] on button "Save Timesheet" at bounding box center [511, 292] width 81 height 17
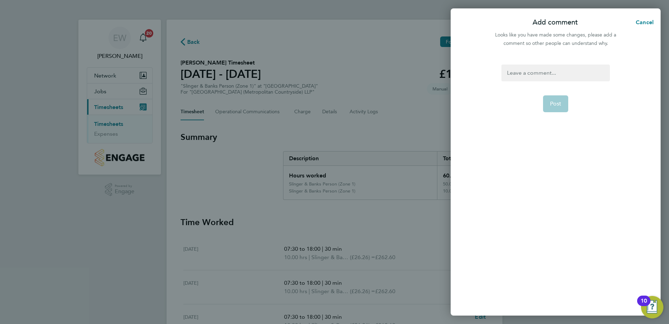
click at [533, 68] on div at bounding box center [556, 72] width 108 height 17
click at [561, 107] on button "Post" at bounding box center [556, 103] width 26 height 17
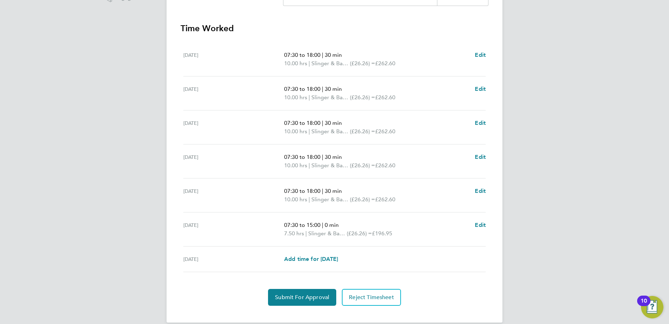
scroll to position [203, 0]
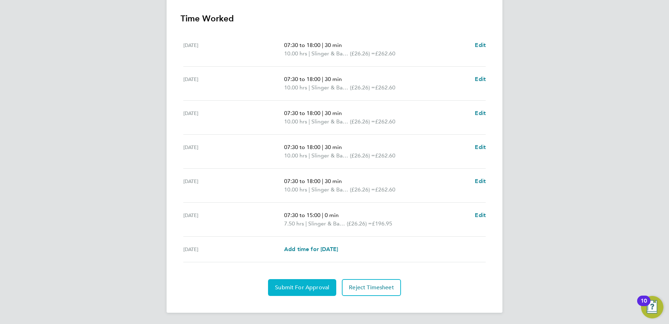
click at [307, 283] on button "Submit For Approval" at bounding box center [302, 287] width 68 height 17
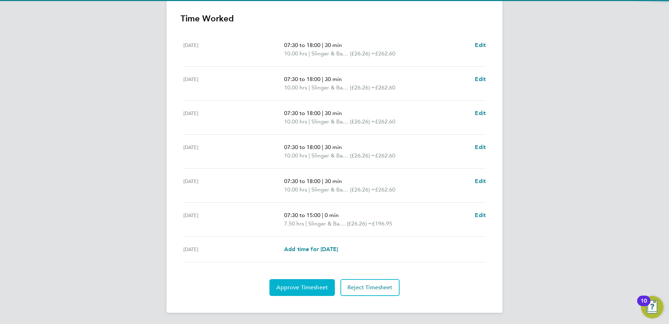
click at [290, 290] on span "Approve Timesheet" at bounding box center [302, 287] width 51 height 7
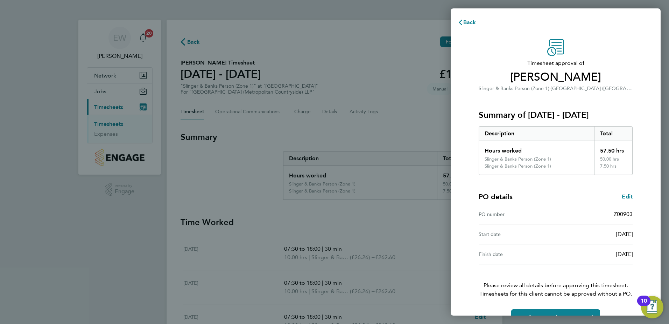
click at [470, 194] on div "Timesheet approval of William Shannon Slinger & Banks Person (Zone 1) · Clapham…" at bounding box center [556, 182] width 210 height 303
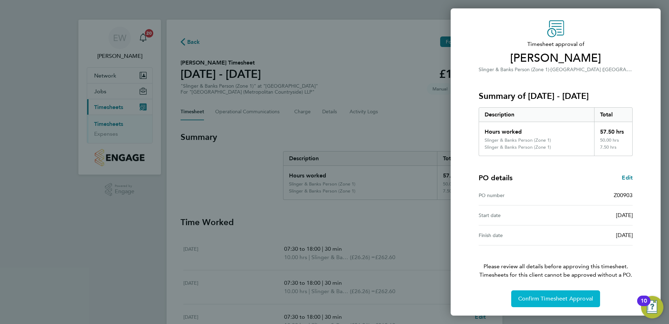
click at [543, 294] on button "Confirm Timesheet Approval" at bounding box center [556, 298] width 89 height 17
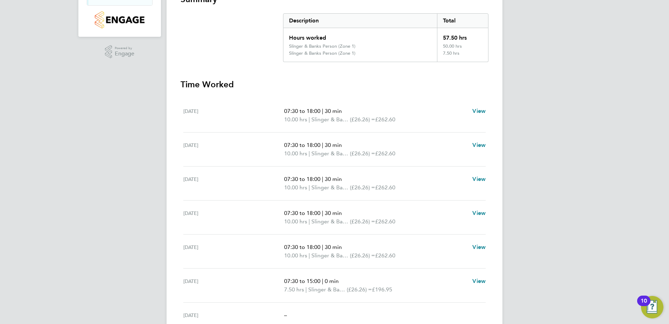
scroll to position [170, 0]
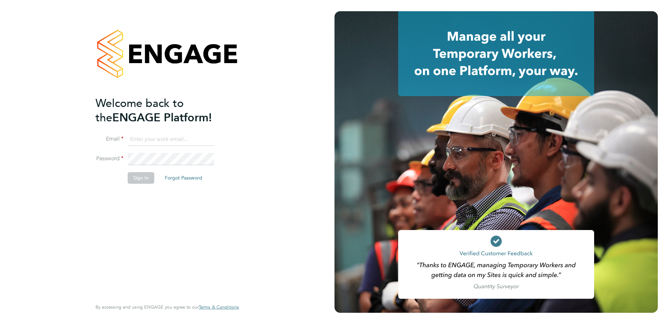
type input "[EMAIL_ADDRESS][PERSON_NAME][DOMAIN_NAME]"
click at [145, 178] on button "Sign In" at bounding box center [141, 177] width 27 height 11
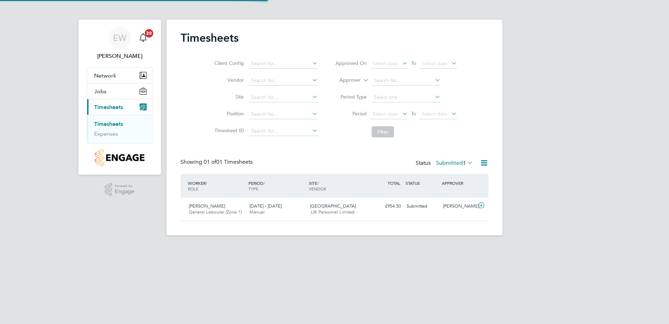
scroll to position [18, 61]
click at [209, 208] on span "[PERSON_NAME]" at bounding box center [207, 206] width 36 height 6
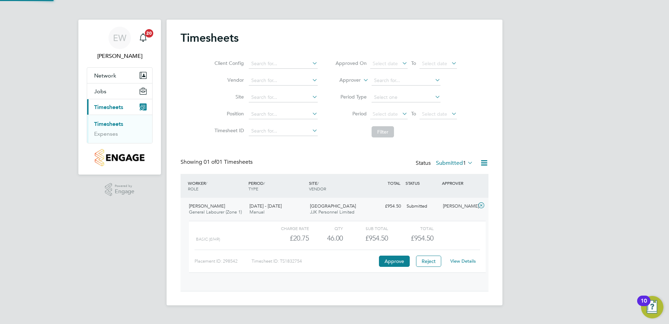
scroll to position [12, 68]
click at [396, 257] on button "Approve" at bounding box center [394, 260] width 31 height 11
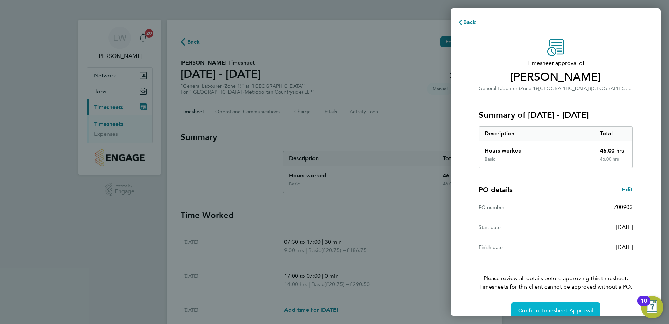
click at [535, 309] on span "Confirm Timesheet Approval" at bounding box center [556, 310] width 75 height 7
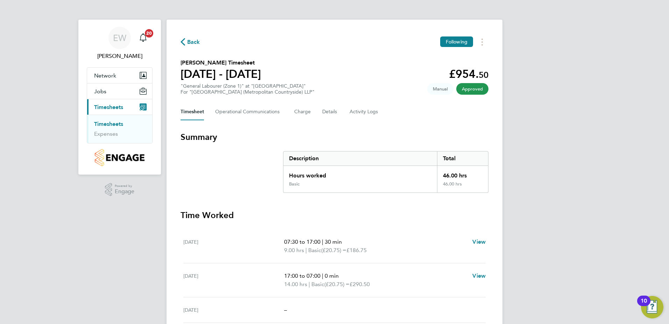
click at [114, 122] on link "Timesheets" at bounding box center [108, 123] width 29 height 7
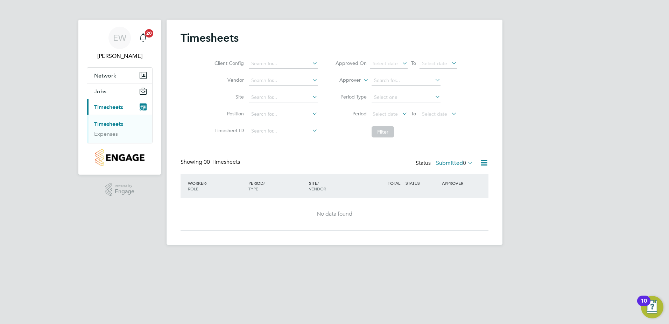
click at [464, 162] on span "0" at bounding box center [464, 162] width 3 height 7
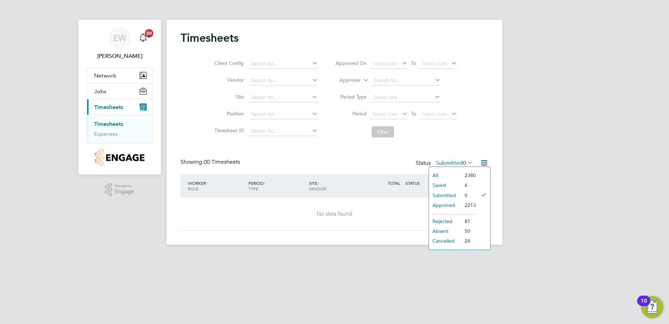
click at [447, 205] on li "Approved" at bounding box center [445, 205] width 32 height 10
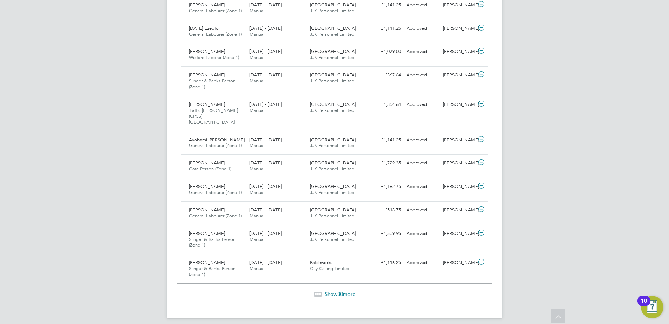
click at [333, 290] on span "Show 30 more" at bounding box center [340, 293] width 31 height 7
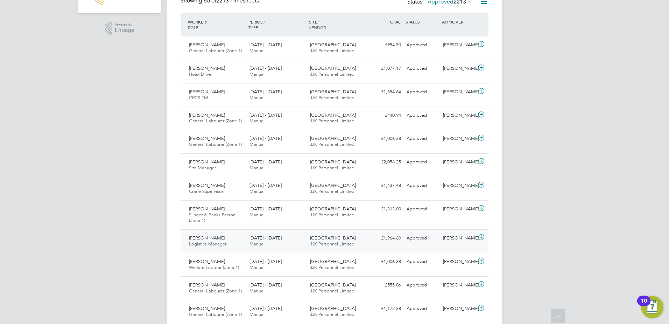
click at [202, 238] on span "David Muir" at bounding box center [207, 238] width 36 height 6
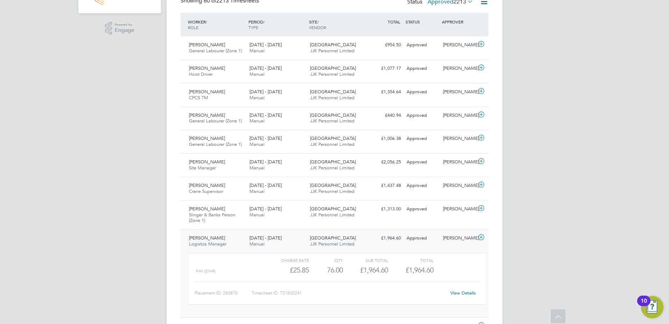
click at [202, 240] on span "David Muir" at bounding box center [207, 238] width 36 height 6
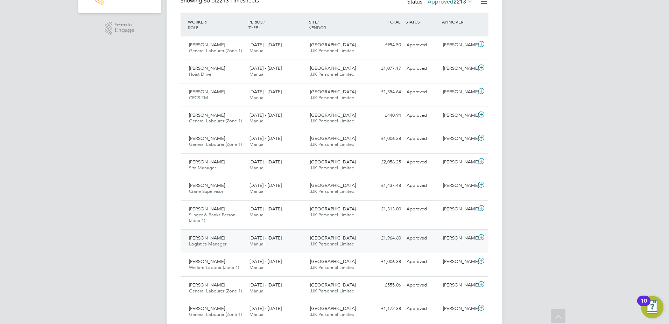
click at [207, 238] on span "David Muir" at bounding box center [207, 238] width 36 height 6
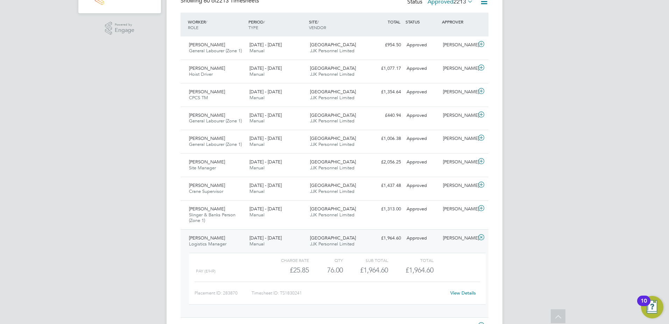
click at [461, 292] on link "View Details" at bounding box center [464, 293] width 26 height 6
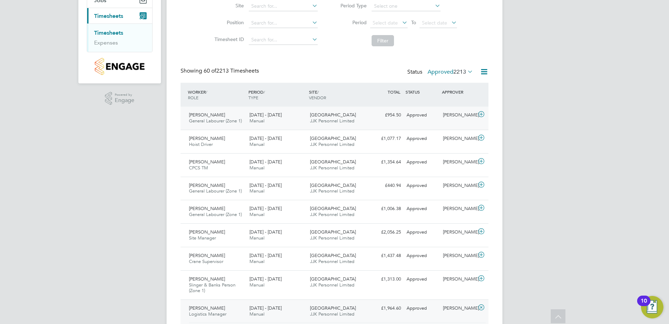
click at [222, 116] on div "Denzel Yeboah General Labourer (Zone 1) 22 - 28 Sep 2025" at bounding box center [216, 118] width 61 height 18
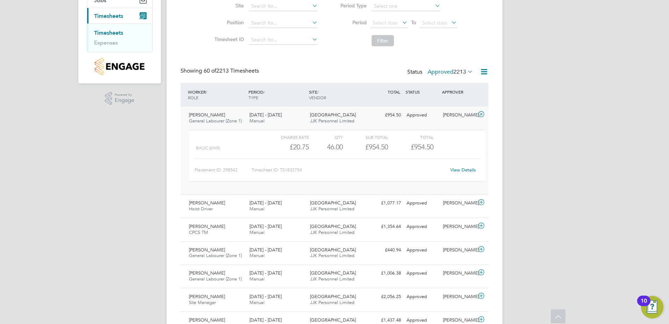
click at [460, 167] on link "View Details" at bounding box center [464, 170] width 26 height 6
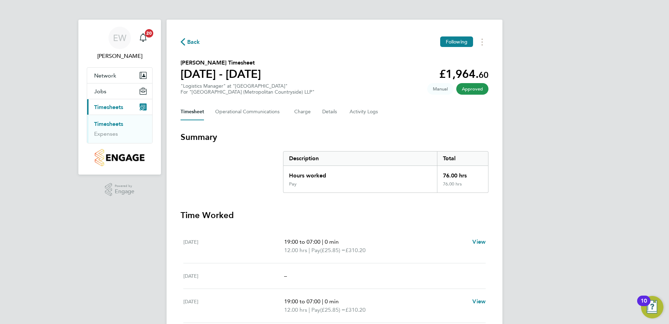
scroll to position [35, 0]
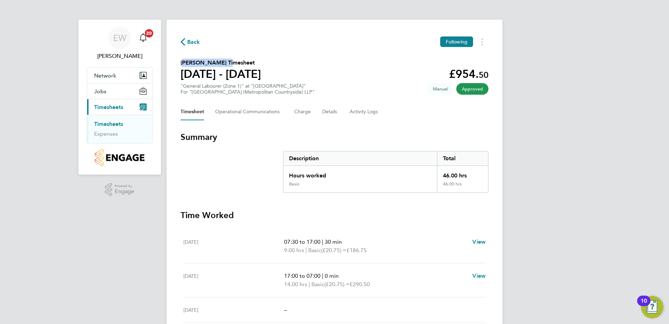
drag, startPoint x: 180, startPoint y: 62, endPoint x: 223, endPoint y: 64, distance: 42.4
click at [223, 64] on div "Back Following [PERSON_NAME] Timesheet [DATE] - [DATE] £954. 50 "General Labour…" at bounding box center [335, 243] width 336 height 447
copy h2 "[PERSON_NAME]"
